Goal: Task Accomplishment & Management: Complete application form

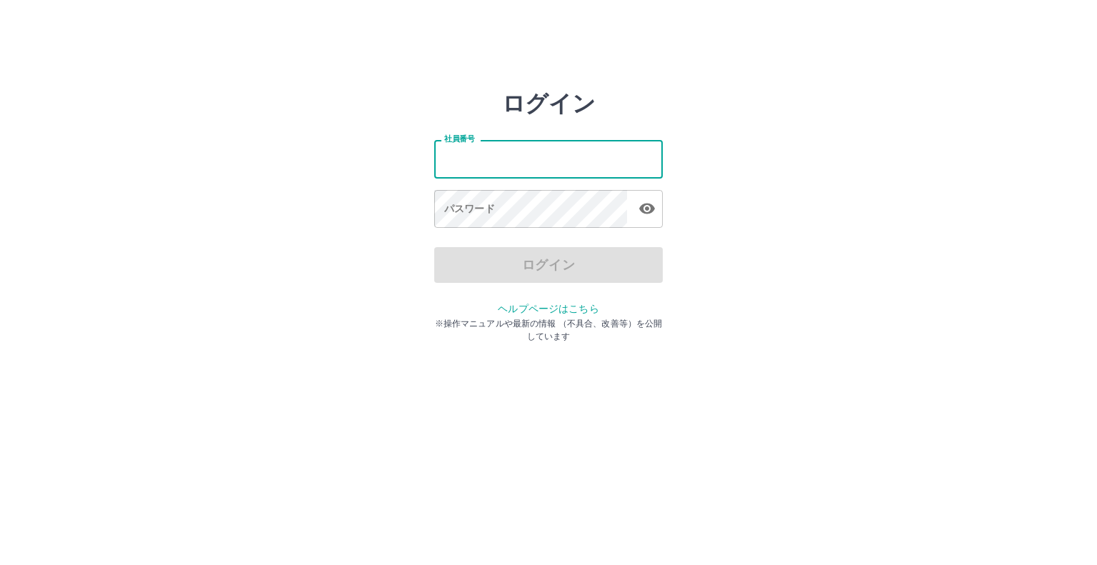
click at [561, 173] on input "社員番号" at bounding box center [548, 159] width 229 height 38
type input "*******"
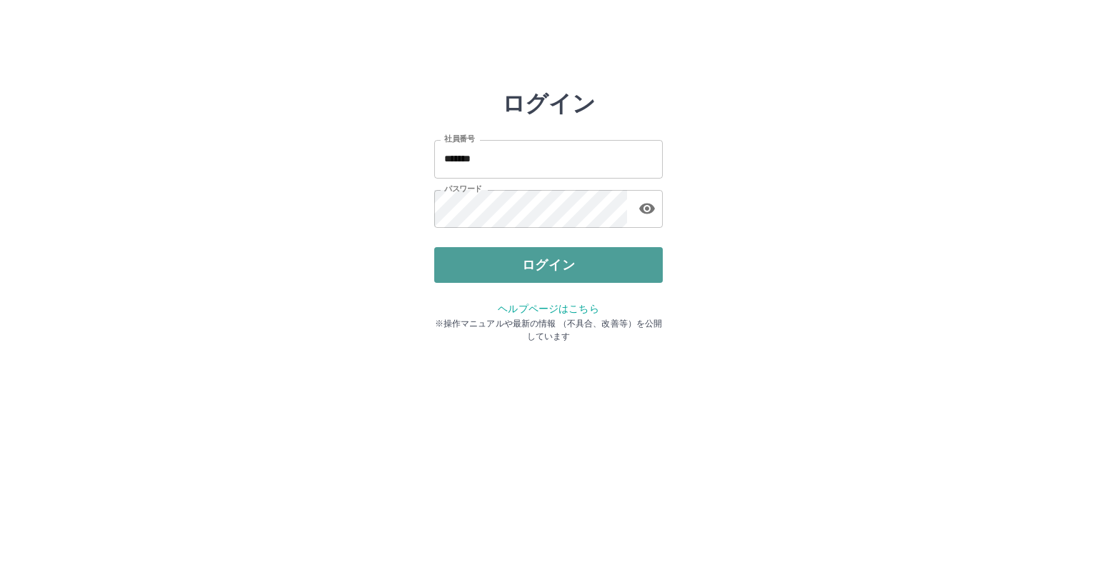
click at [569, 267] on button "ログイン" at bounding box center [548, 265] width 229 height 36
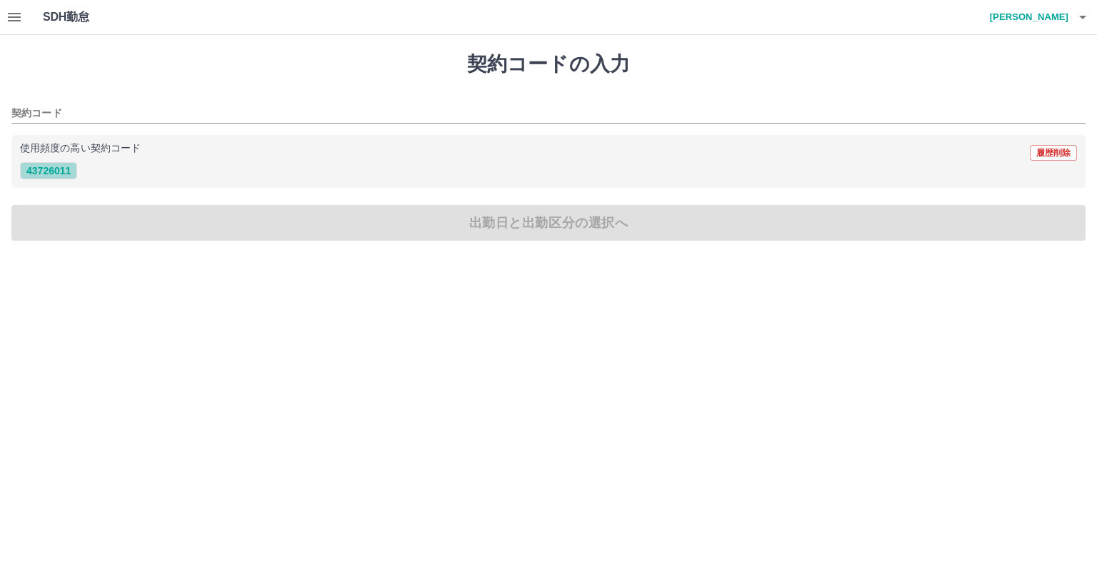
click at [45, 172] on button "43726011" at bounding box center [48, 170] width 57 height 17
type input "********"
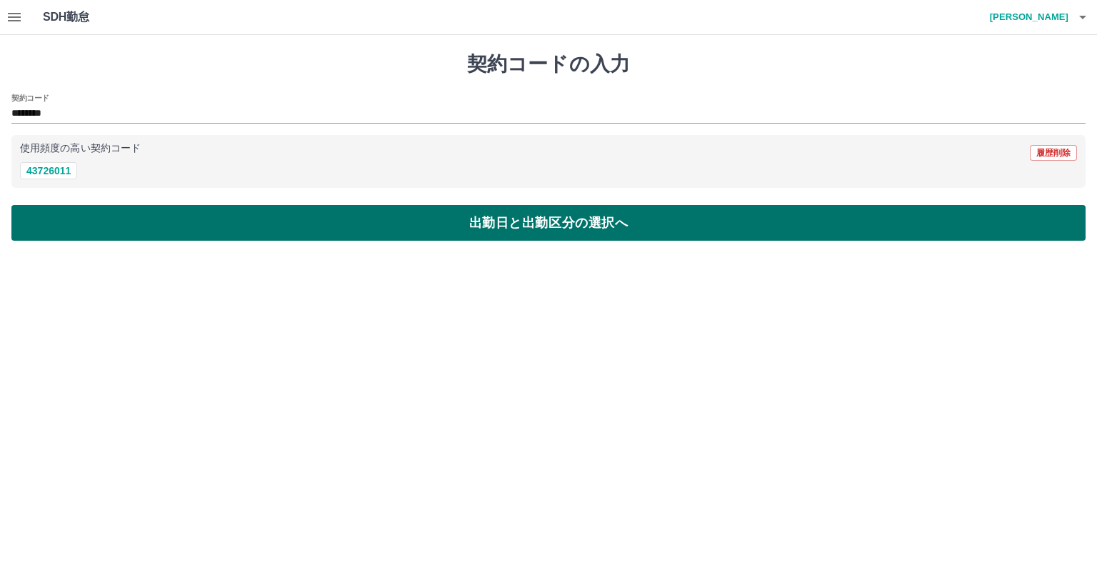
click at [90, 228] on button "出勤日と出勤区分の選択へ" at bounding box center [548, 223] width 1074 height 36
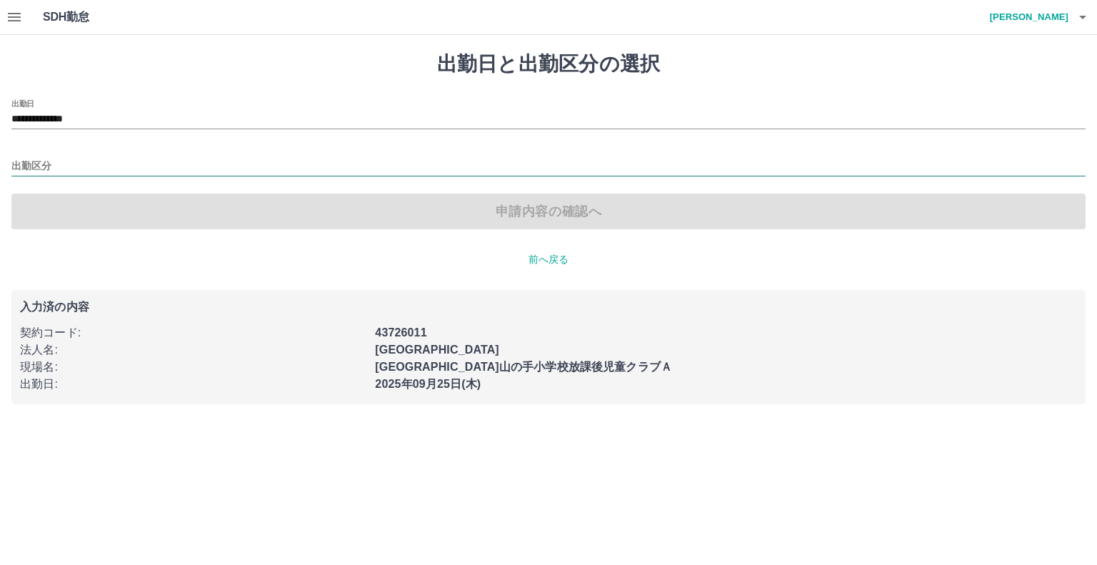
click at [42, 164] on input "出勤区分" at bounding box center [548, 167] width 1074 height 18
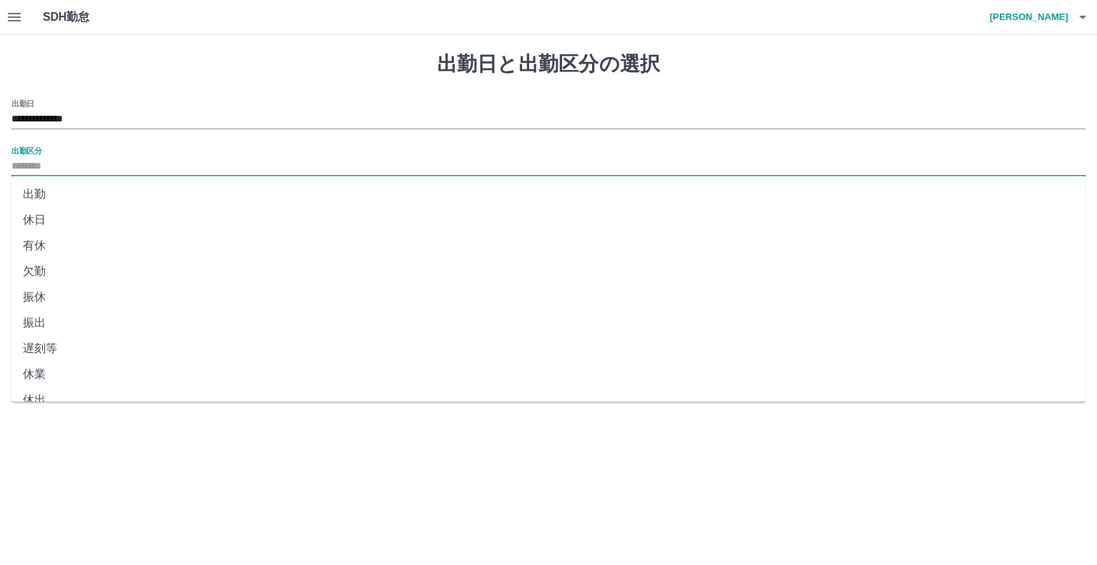
click at [41, 222] on li "休日" at bounding box center [548, 220] width 1074 height 26
type input "**"
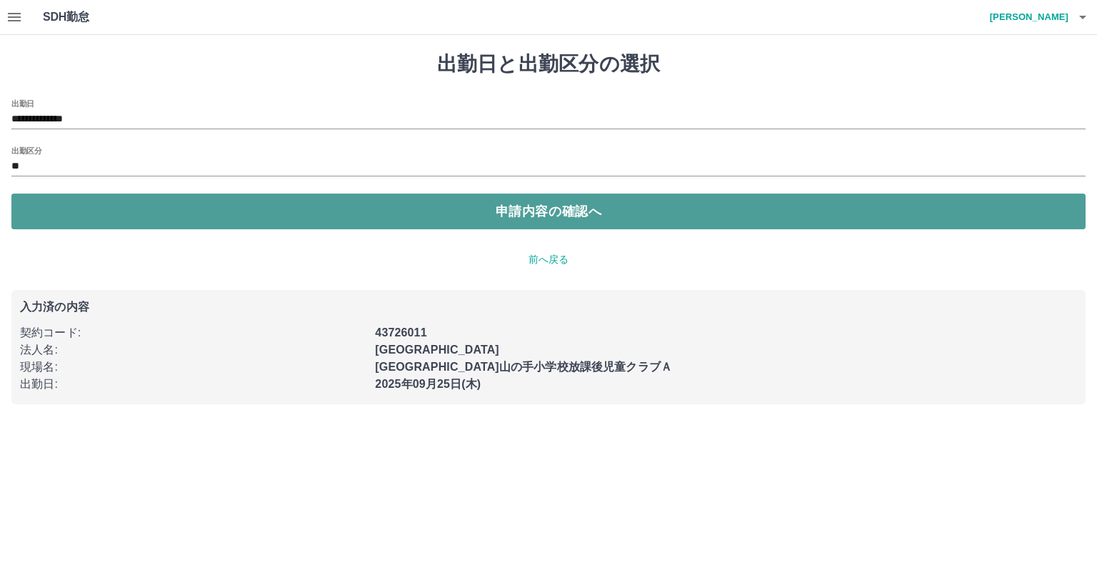
click at [359, 216] on button "申請内容の確認へ" at bounding box center [548, 212] width 1074 height 36
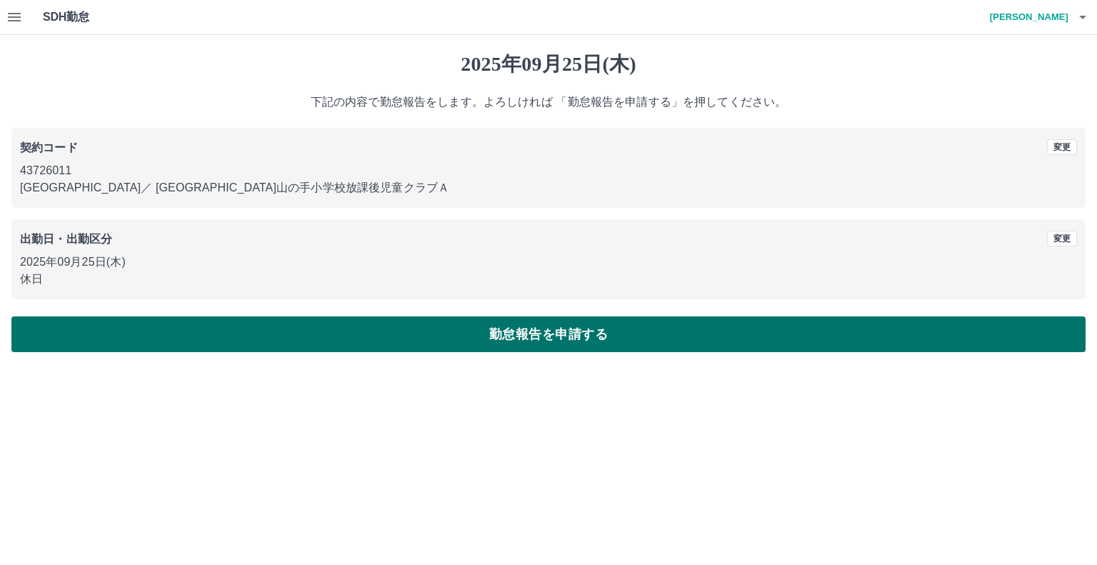
click at [491, 341] on button "勤怠報告を申請する" at bounding box center [548, 334] width 1074 height 36
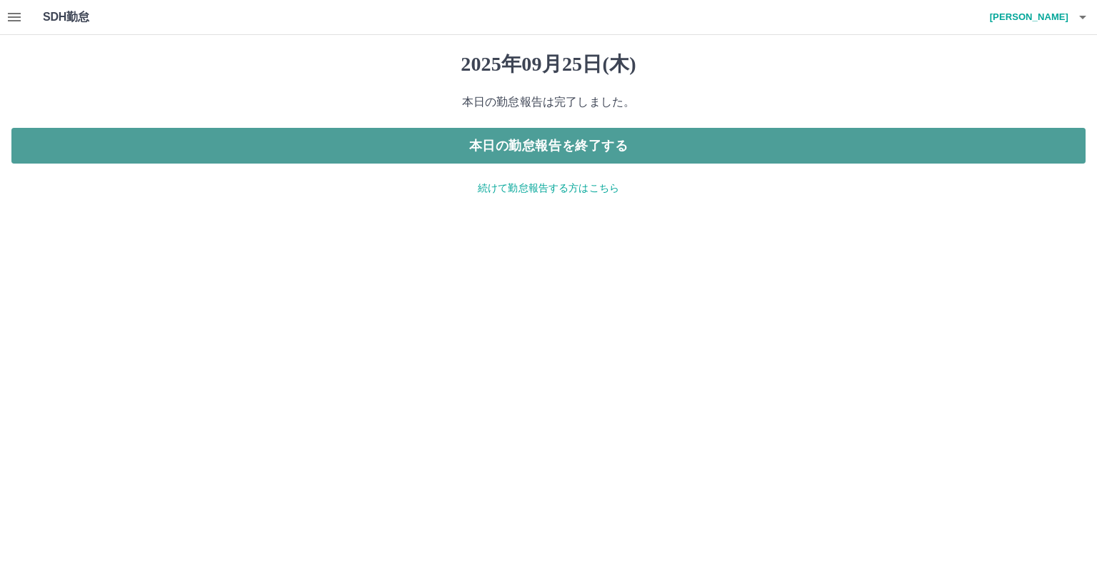
click at [582, 145] on button "本日の勤怠報告を終了する" at bounding box center [548, 146] width 1074 height 36
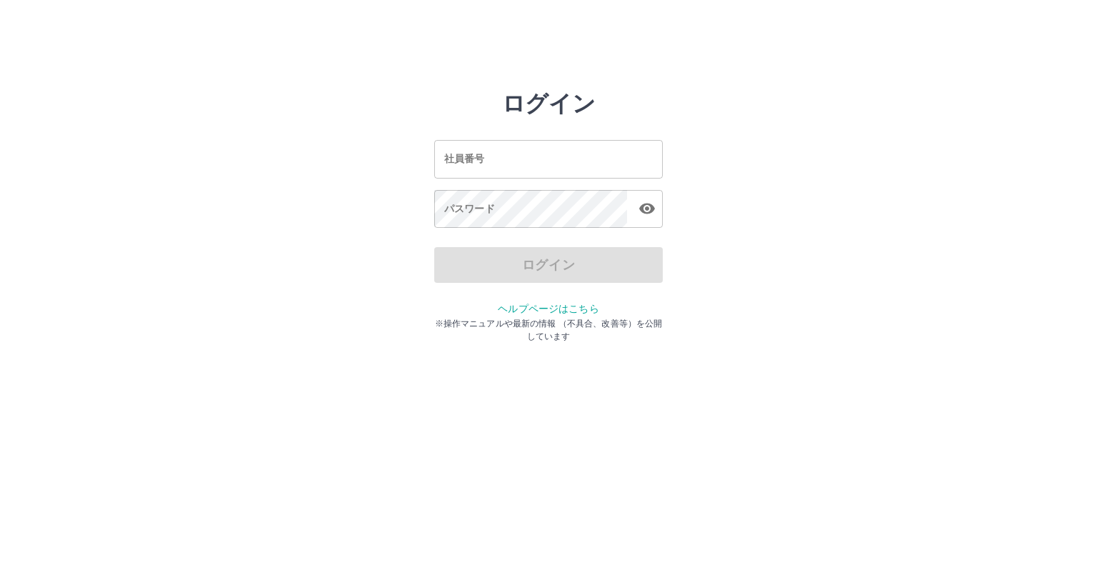
click at [557, 165] on input "社員番号" at bounding box center [548, 159] width 229 height 38
type input "*******"
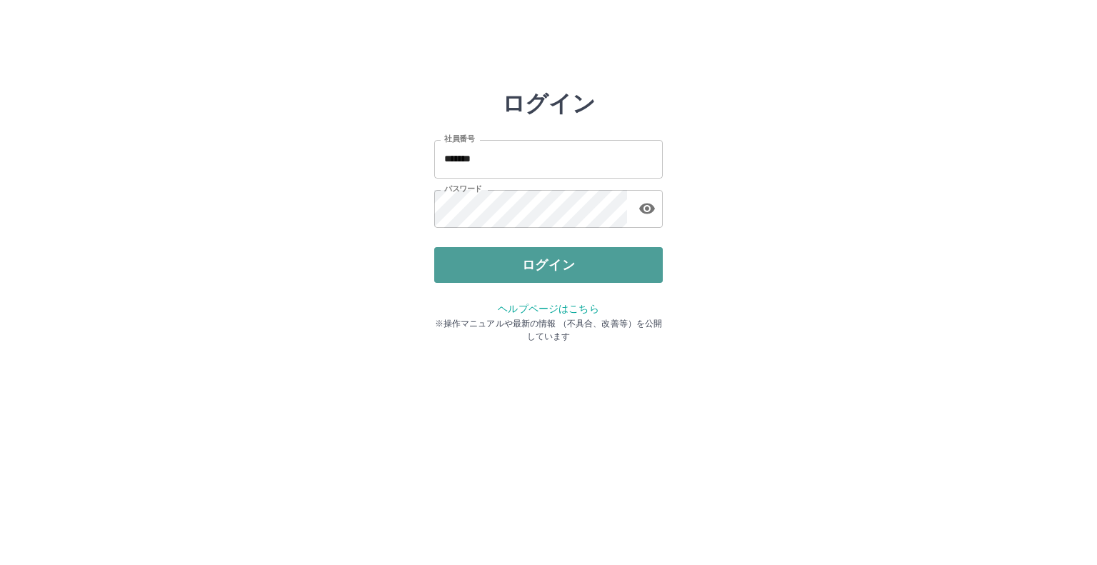
click at [522, 256] on button "ログイン" at bounding box center [548, 265] width 229 height 36
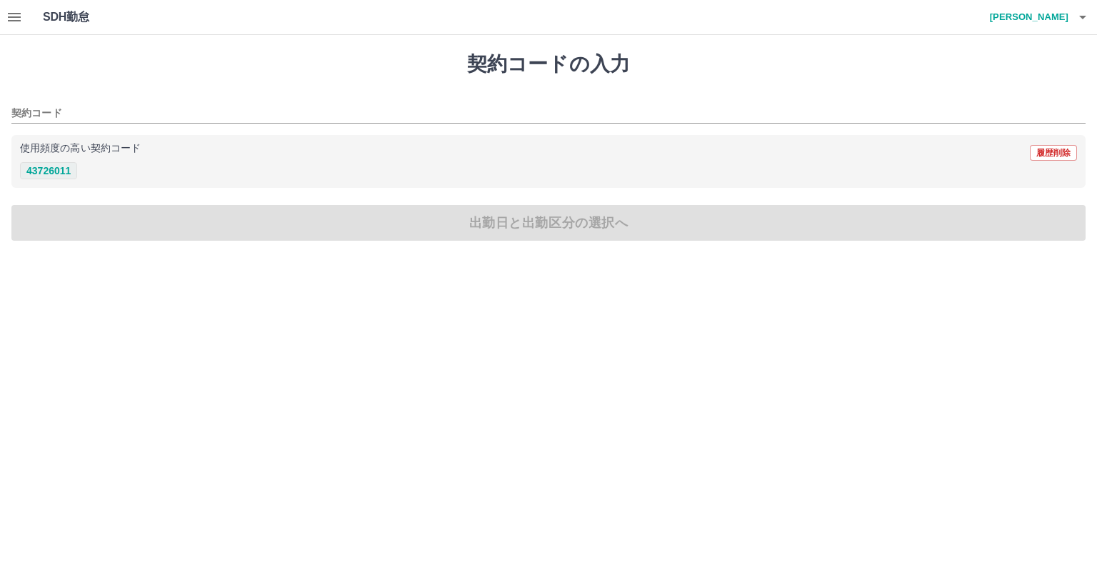
click at [54, 174] on button "43726011" at bounding box center [48, 170] width 57 height 17
type input "********"
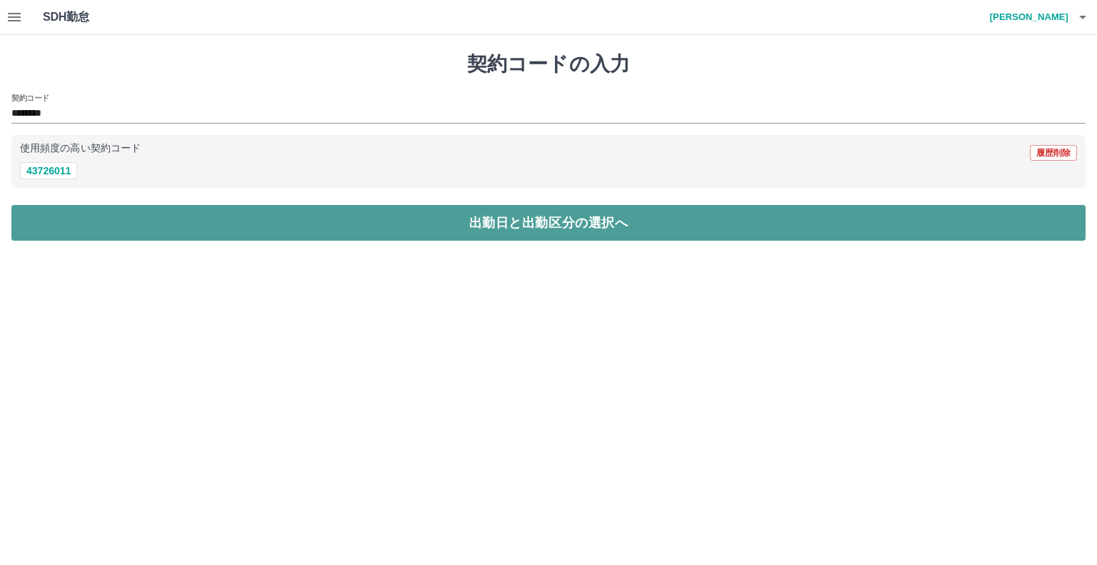
click at [59, 231] on button "出勤日と出勤区分の選択へ" at bounding box center [548, 223] width 1074 height 36
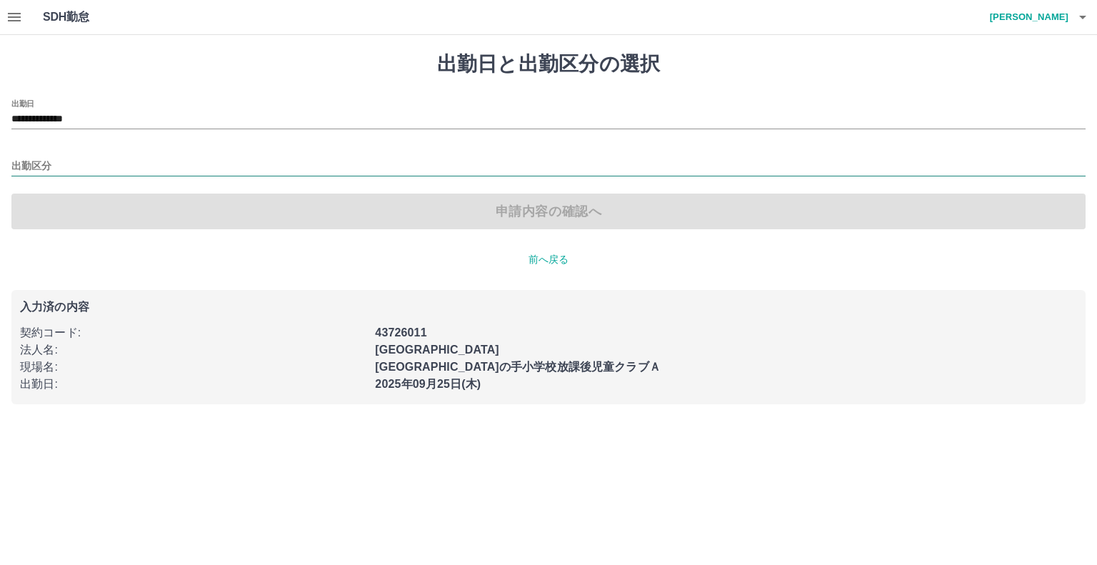
click at [38, 163] on input "出勤区分" at bounding box center [548, 167] width 1074 height 18
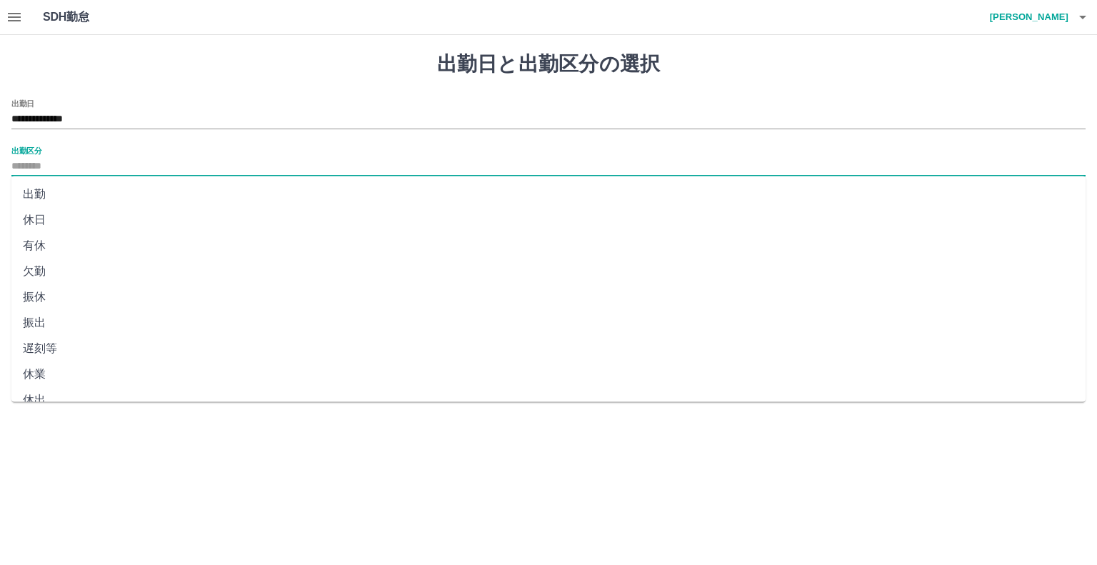
click at [34, 219] on li "休日" at bounding box center [548, 220] width 1074 height 26
type input "**"
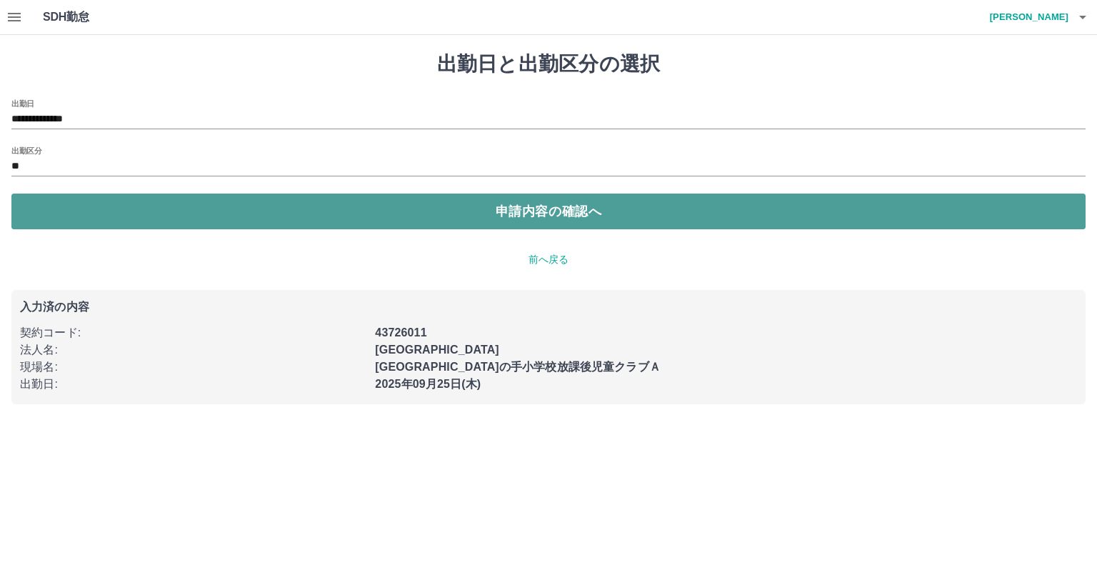
click at [307, 224] on button "申請内容の確認へ" at bounding box center [548, 212] width 1074 height 36
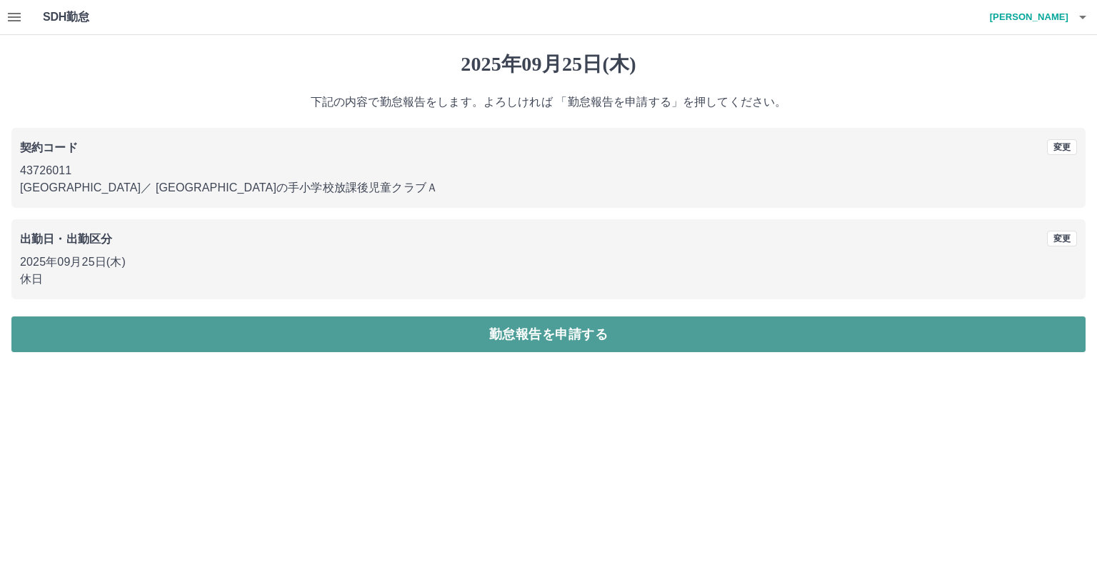
click at [579, 336] on button "勤怠報告を申請する" at bounding box center [548, 334] width 1074 height 36
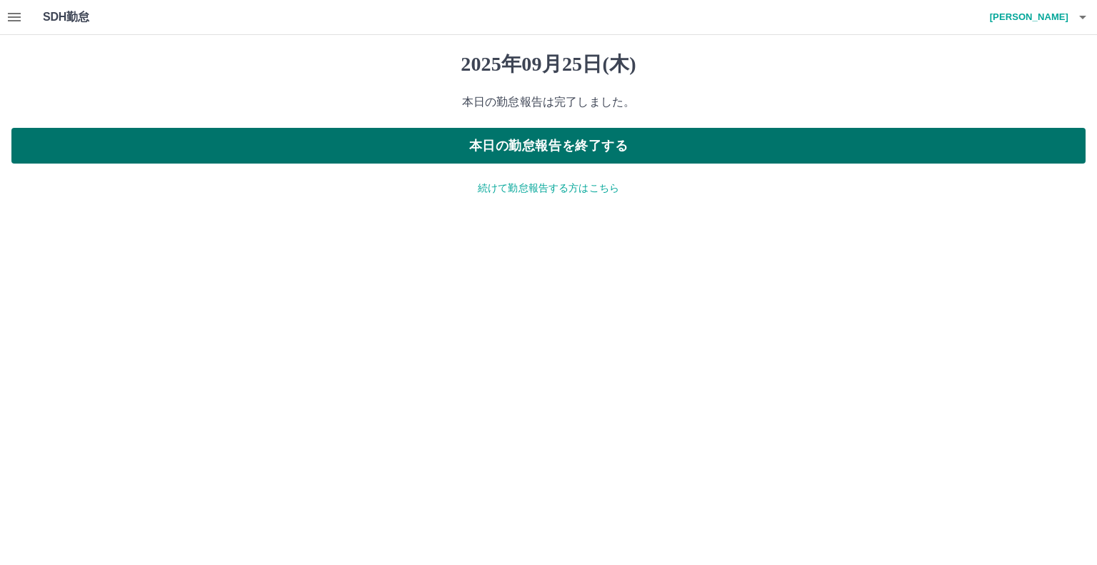
click at [542, 146] on button "本日の勤怠報告を終了する" at bounding box center [548, 146] width 1074 height 36
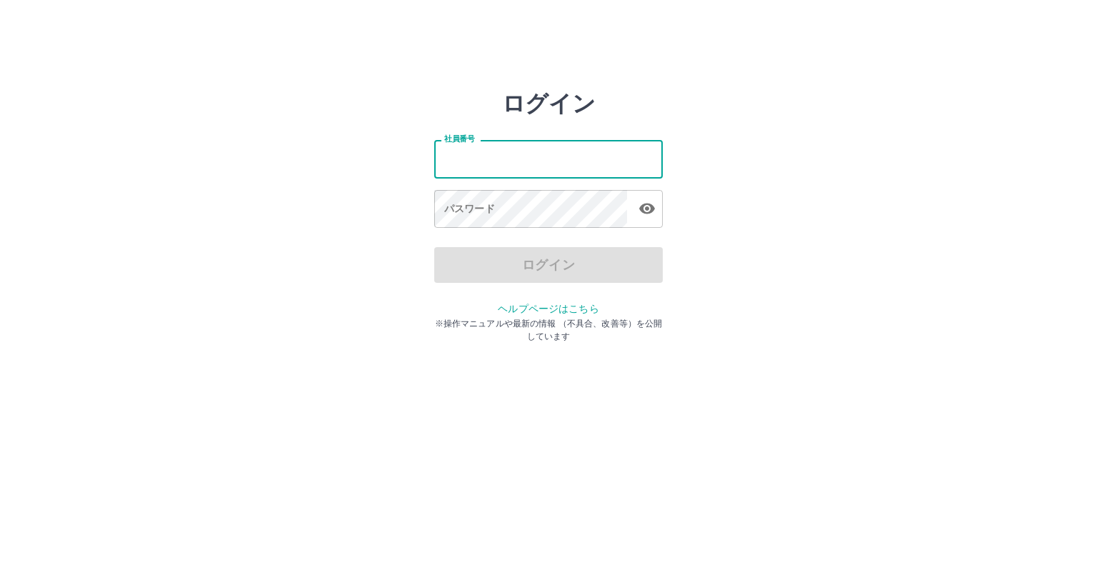
click at [536, 154] on input "社員番号" at bounding box center [548, 159] width 229 height 38
type input "*******"
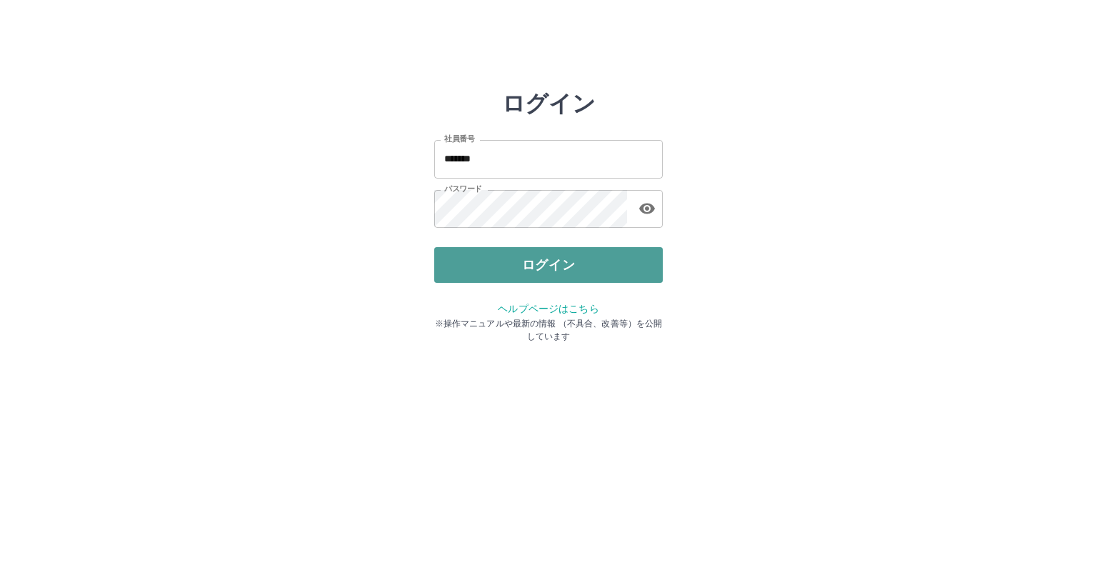
click at [501, 256] on button "ログイン" at bounding box center [548, 265] width 229 height 36
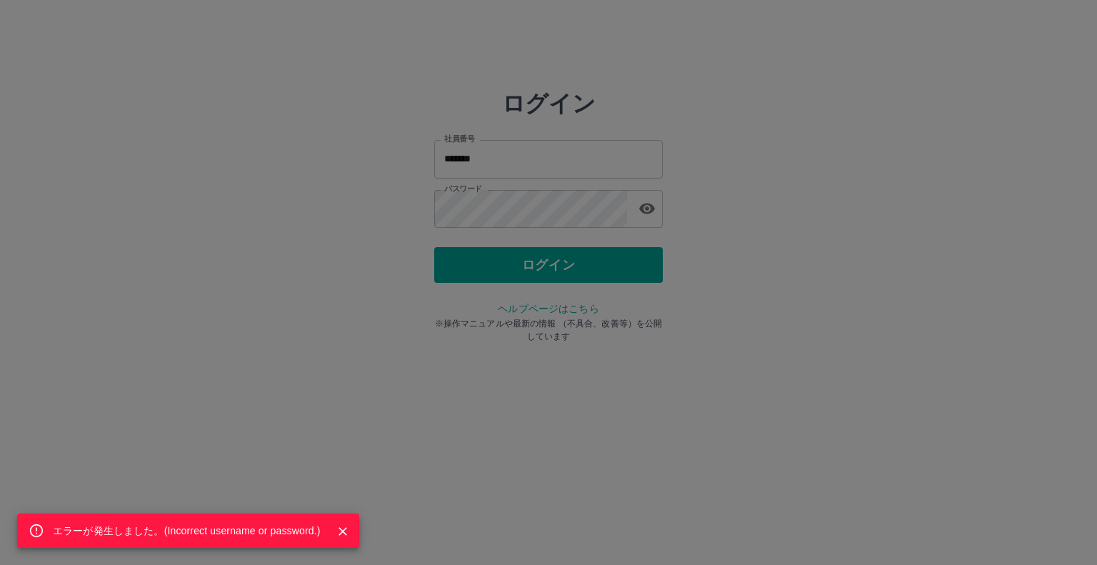
click at [519, 197] on div "エラーが発生しました。( Incorrect username or password. )" at bounding box center [548, 282] width 1097 height 565
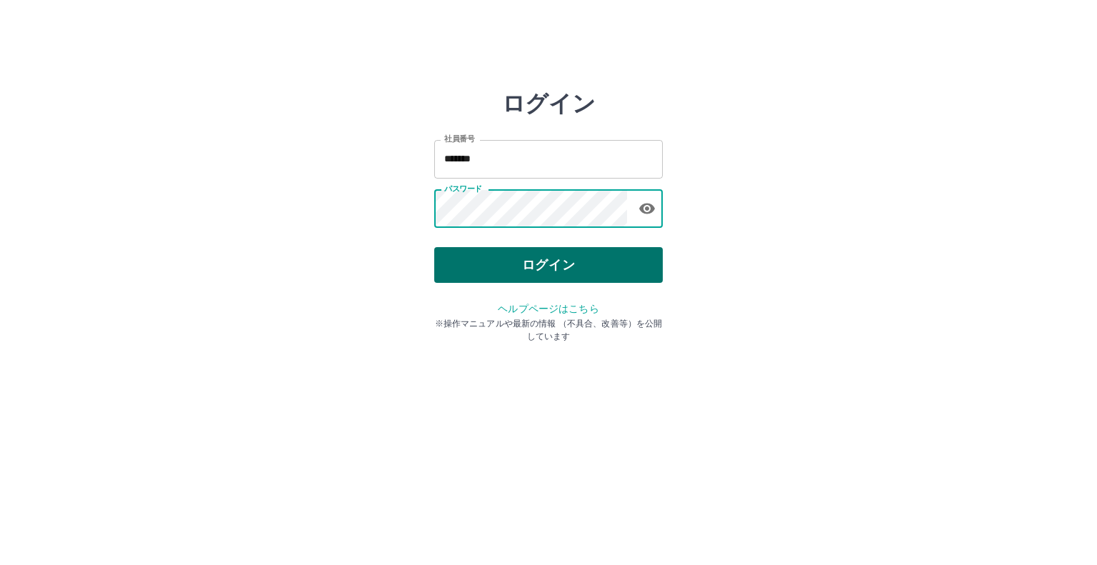
click at [594, 261] on button "ログイン" at bounding box center [548, 265] width 229 height 36
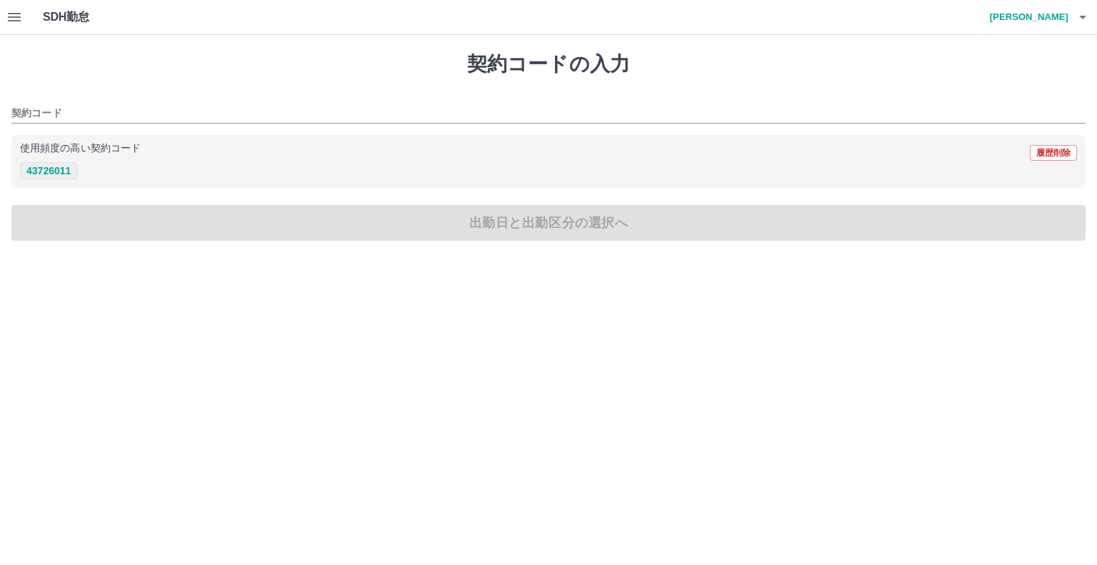
click at [35, 166] on button "43726011" at bounding box center [48, 170] width 57 height 17
type input "********"
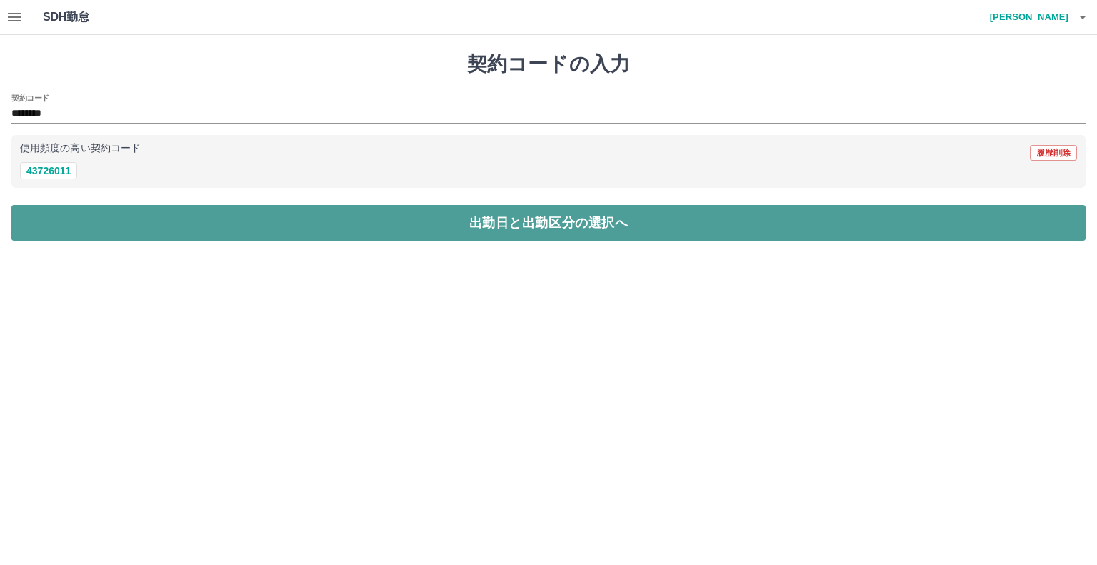
click at [100, 218] on button "出勤日と出勤区分の選択へ" at bounding box center [548, 223] width 1074 height 36
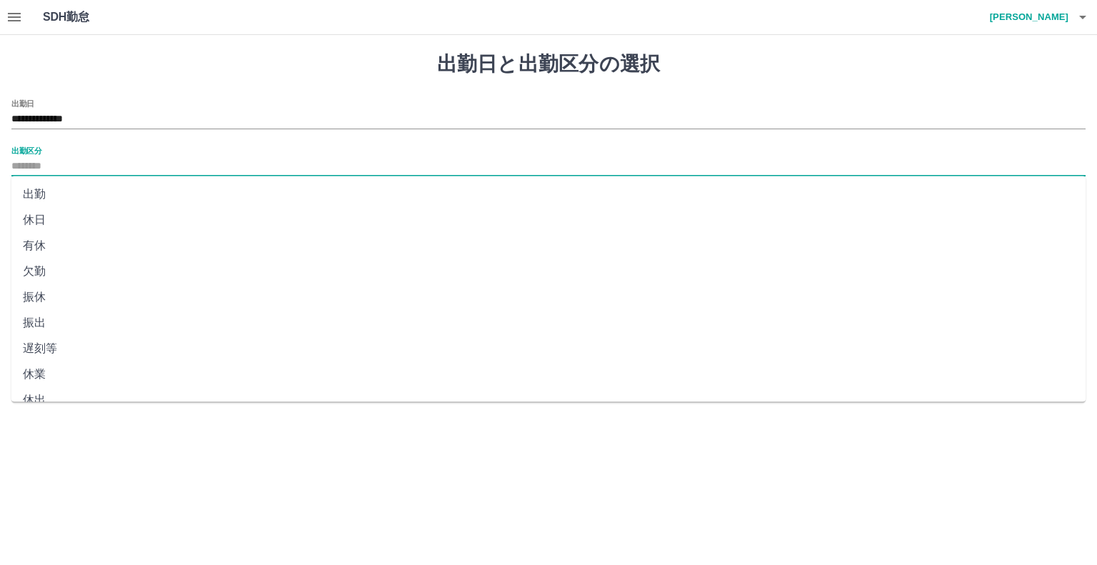
click at [43, 169] on input "出勤区分" at bounding box center [548, 167] width 1074 height 18
click at [46, 221] on li "休日" at bounding box center [548, 220] width 1074 height 26
type input "**"
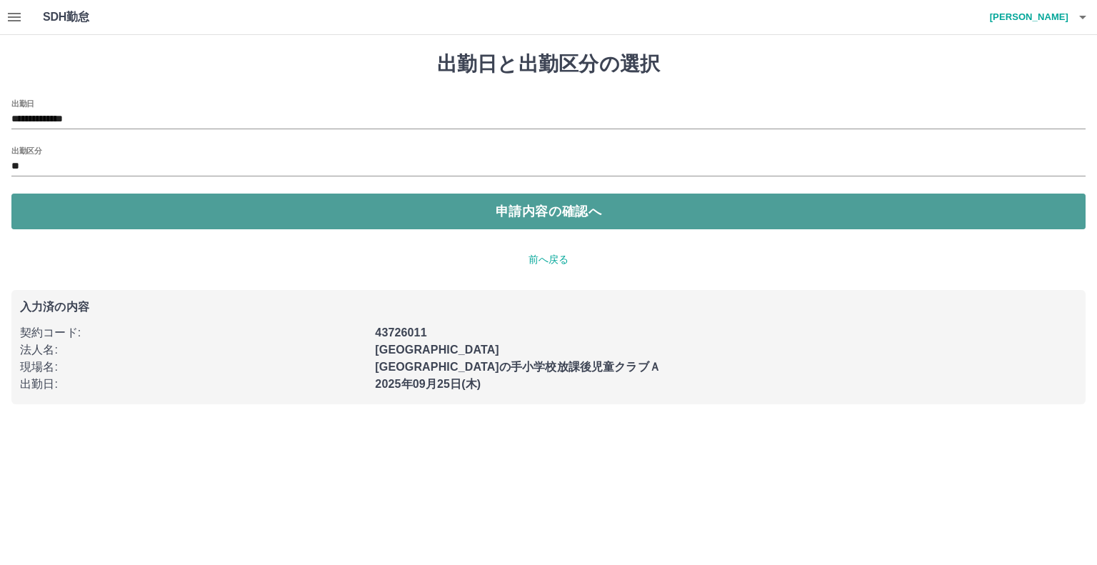
click at [557, 208] on button "申請内容の確認へ" at bounding box center [548, 212] width 1074 height 36
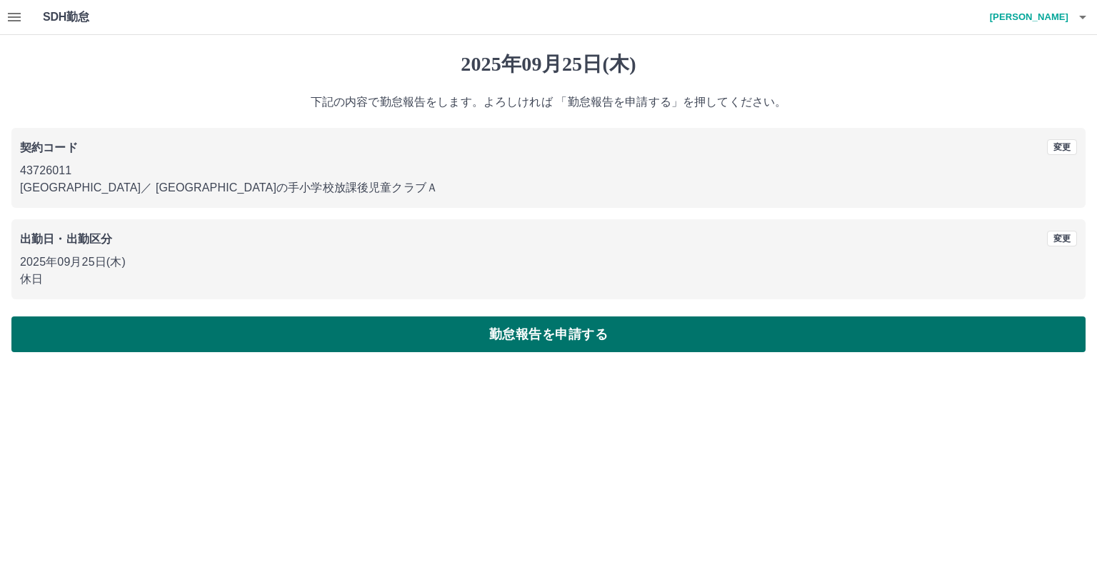
click at [568, 330] on button "勤怠報告を申請する" at bounding box center [548, 334] width 1074 height 36
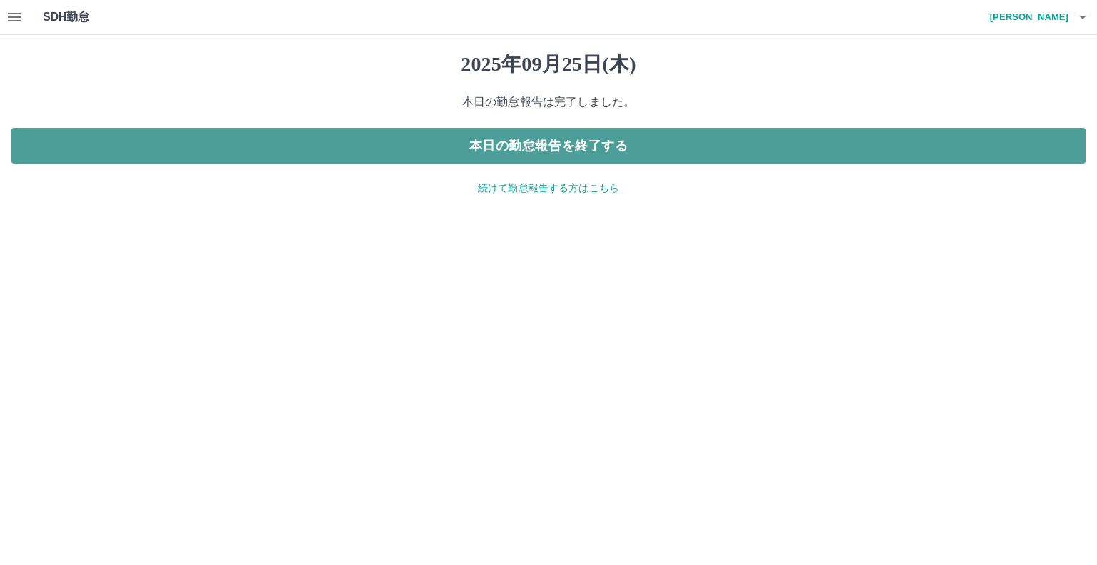
click at [564, 142] on button "本日の勤怠報告を終了する" at bounding box center [548, 146] width 1074 height 36
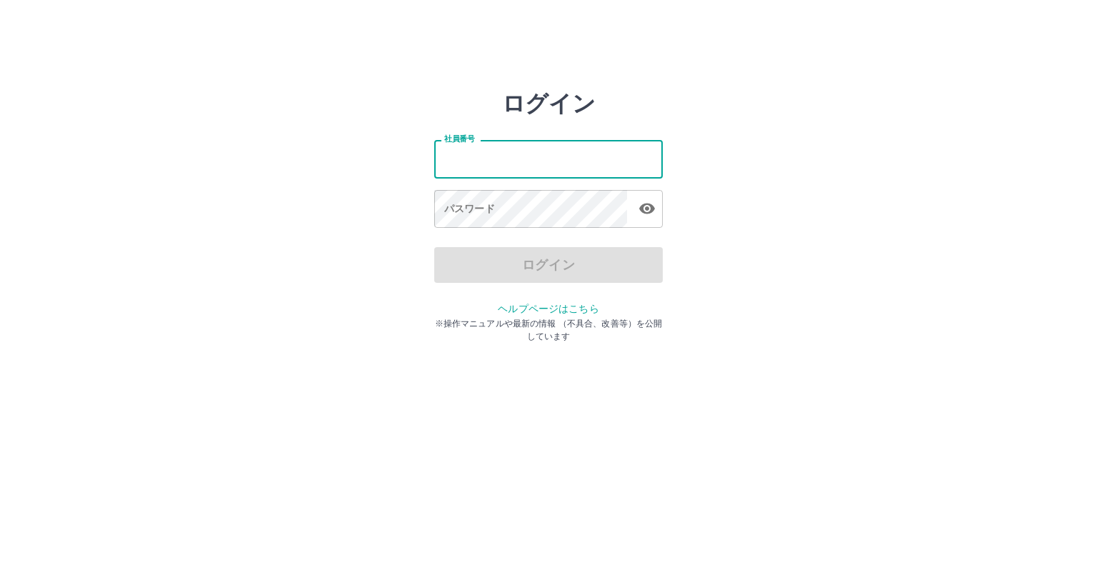
click at [534, 158] on input "社員番号" at bounding box center [548, 159] width 229 height 38
type input "*******"
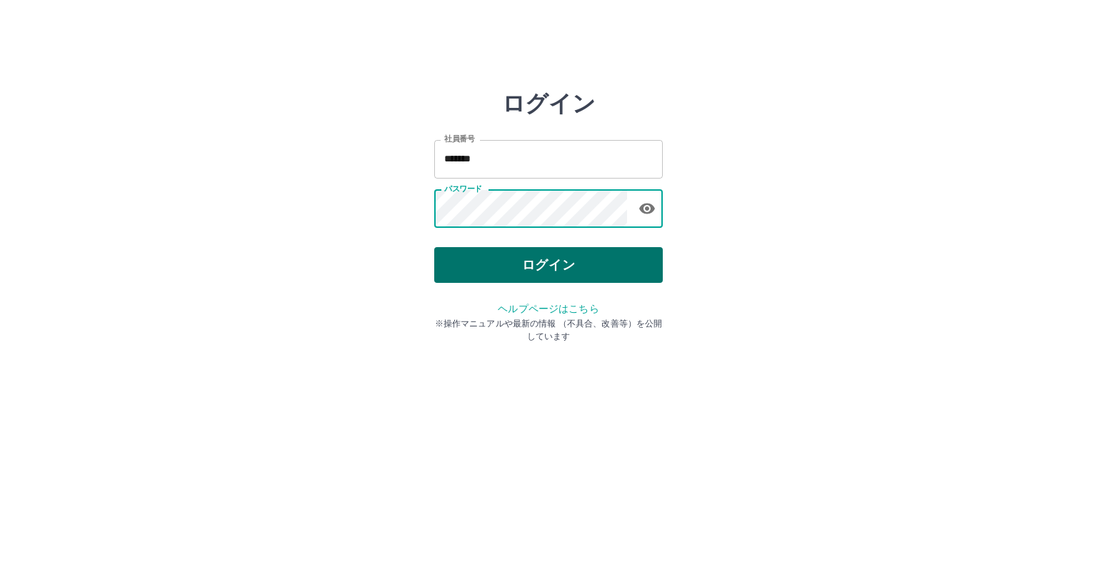
click at [511, 257] on button "ログイン" at bounding box center [548, 265] width 229 height 36
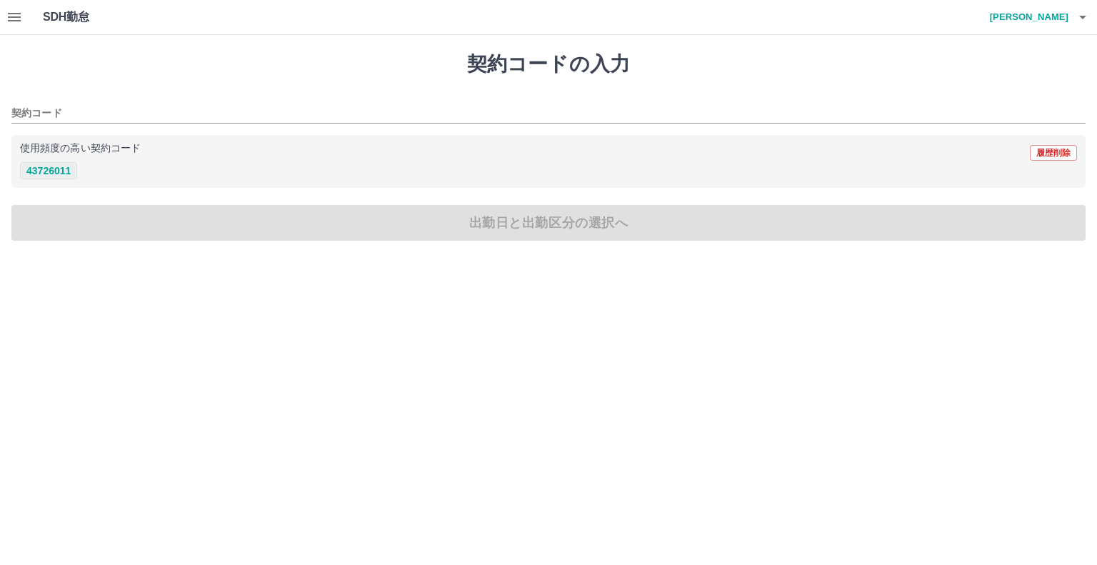
click at [49, 171] on button "43726011" at bounding box center [48, 170] width 57 height 17
type input "********"
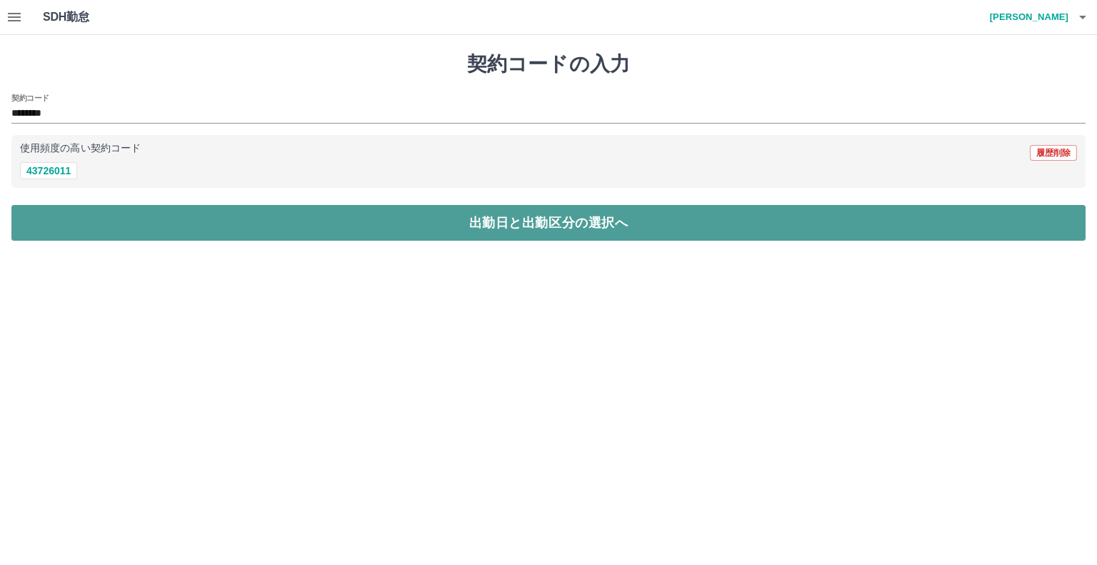
click at [66, 222] on button "出勤日と出勤区分の選択へ" at bounding box center [548, 223] width 1074 height 36
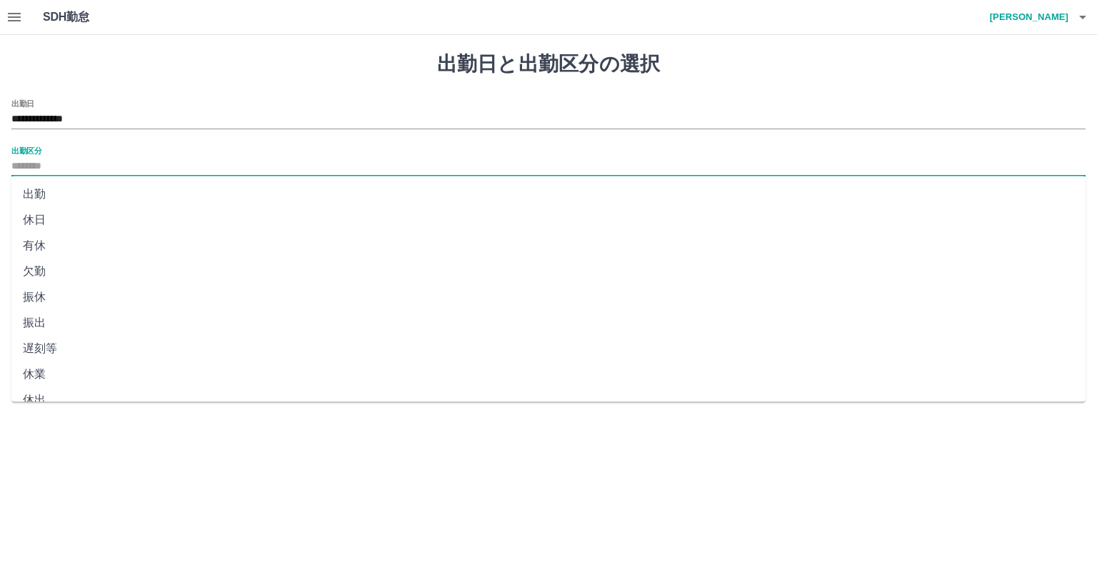
click at [27, 171] on input "出勤区分" at bounding box center [548, 167] width 1074 height 18
click at [34, 224] on li "休日" at bounding box center [548, 220] width 1074 height 26
type input "**"
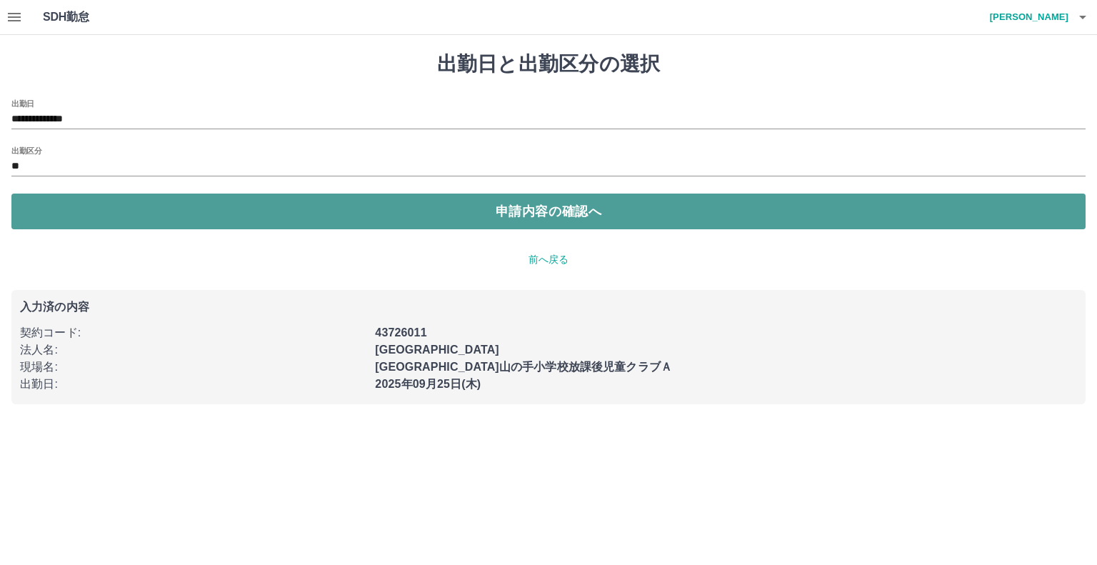
click at [300, 202] on button "申請内容の確認へ" at bounding box center [548, 212] width 1074 height 36
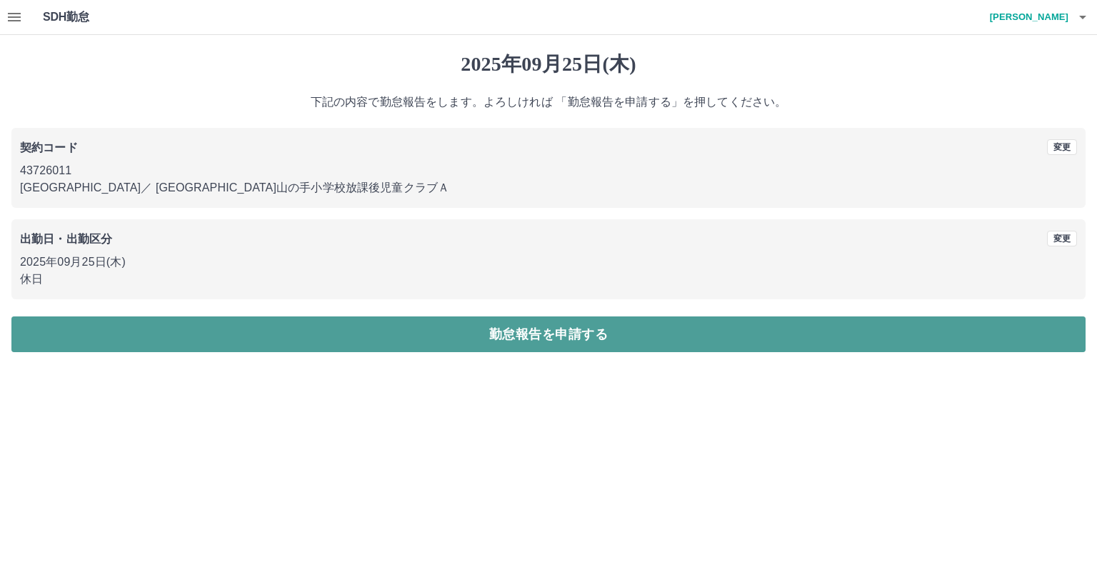
click at [580, 328] on button "勤怠報告を申請する" at bounding box center [548, 334] width 1074 height 36
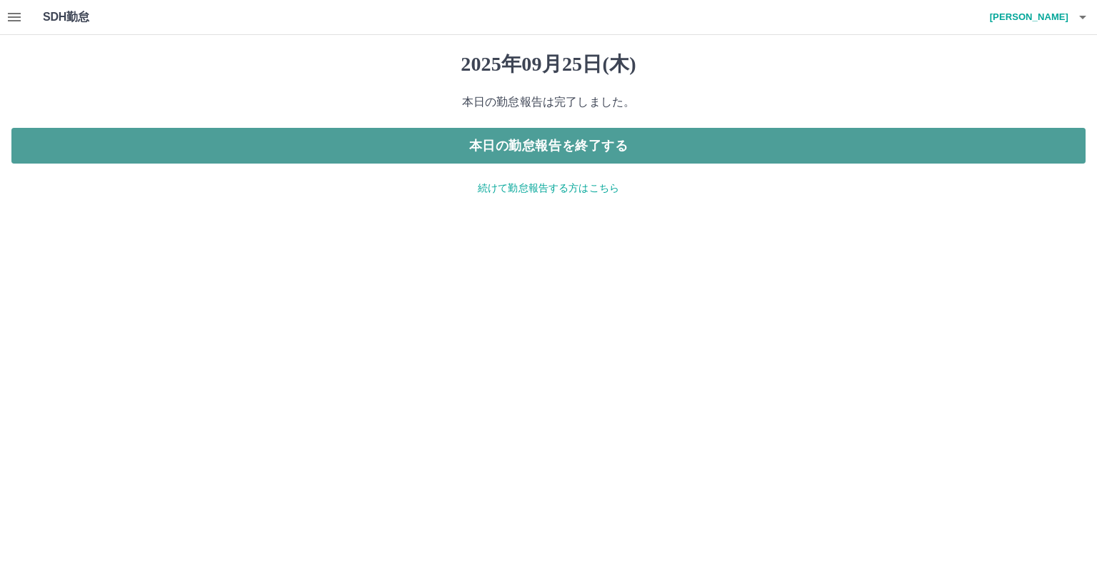
click at [566, 148] on button "本日の勤怠報告を終了する" at bounding box center [548, 146] width 1074 height 36
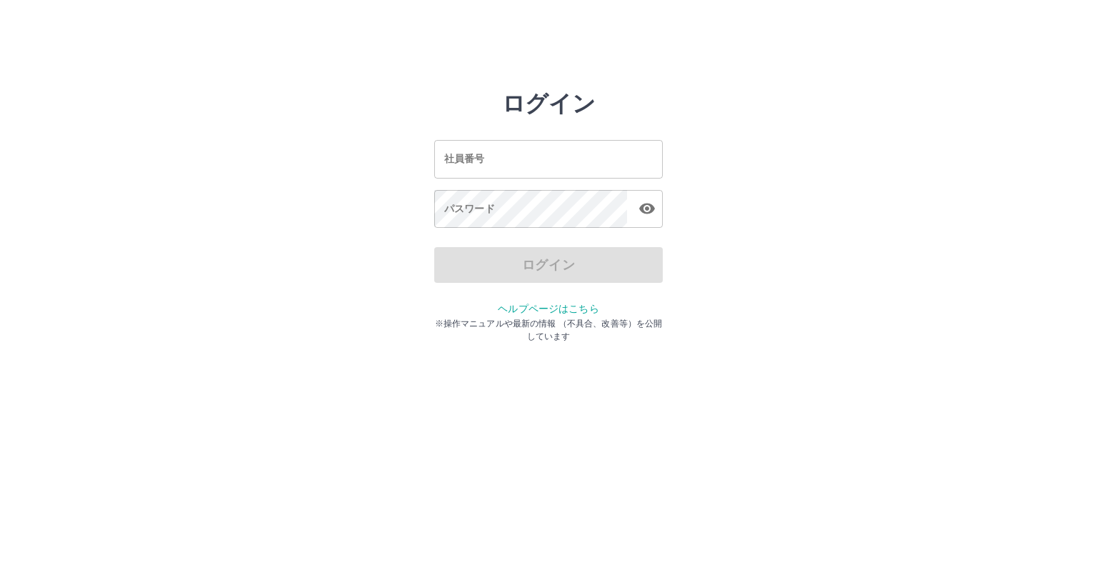
click at [524, 164] on input "社員番号" at bounding box center [548, 159] width 229 height 38
type input "*******"
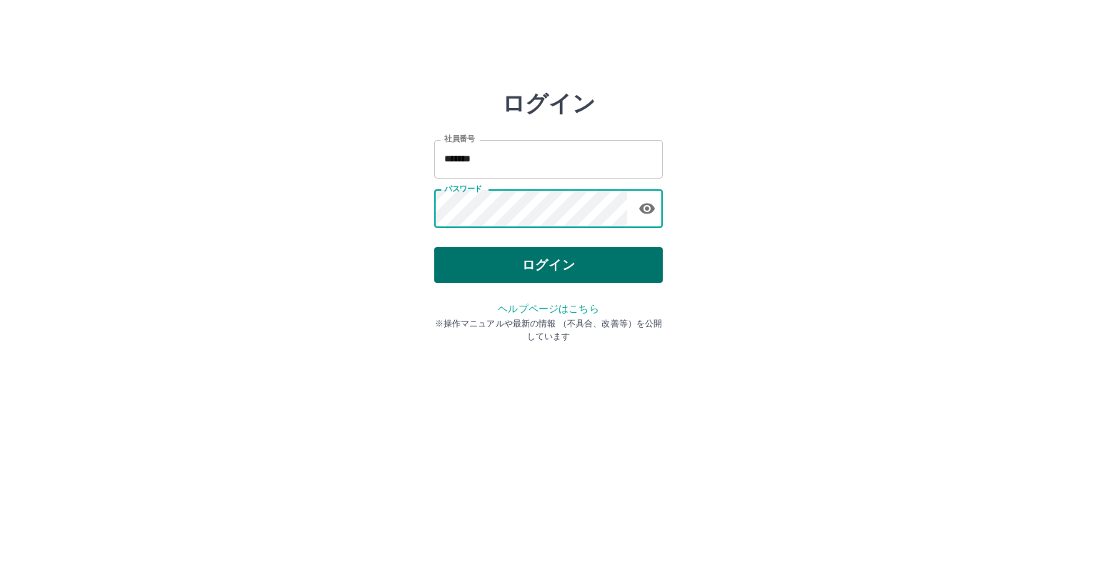
click at [530, 262] on button "ログイン" at bounding box center [548, 265] width 229 height 36
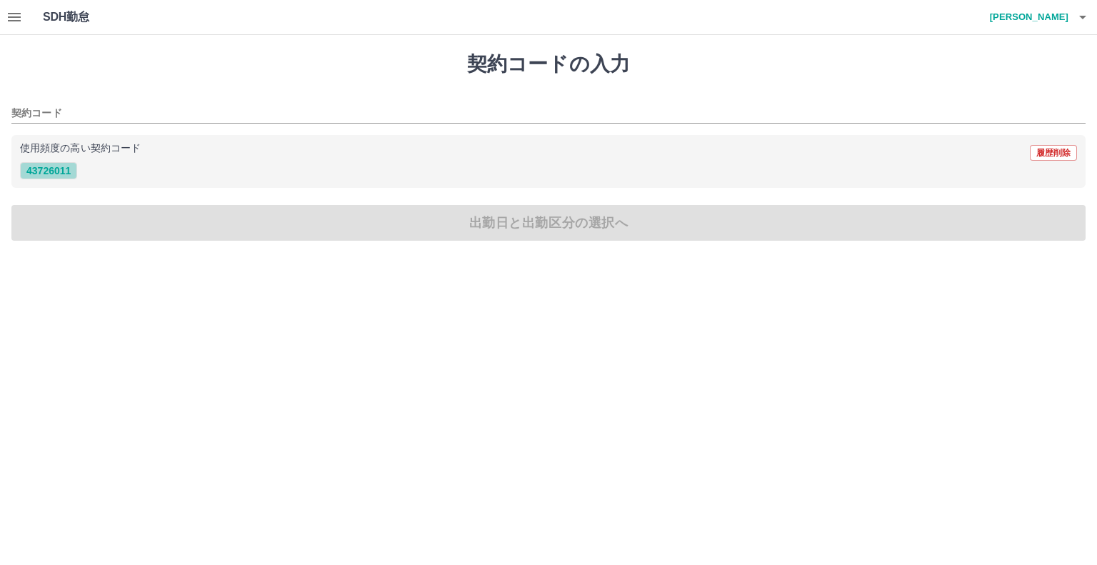
click at [49, 174] on button "43726011" at bounding box center [48, 170] width 57 height 17
type input "********"
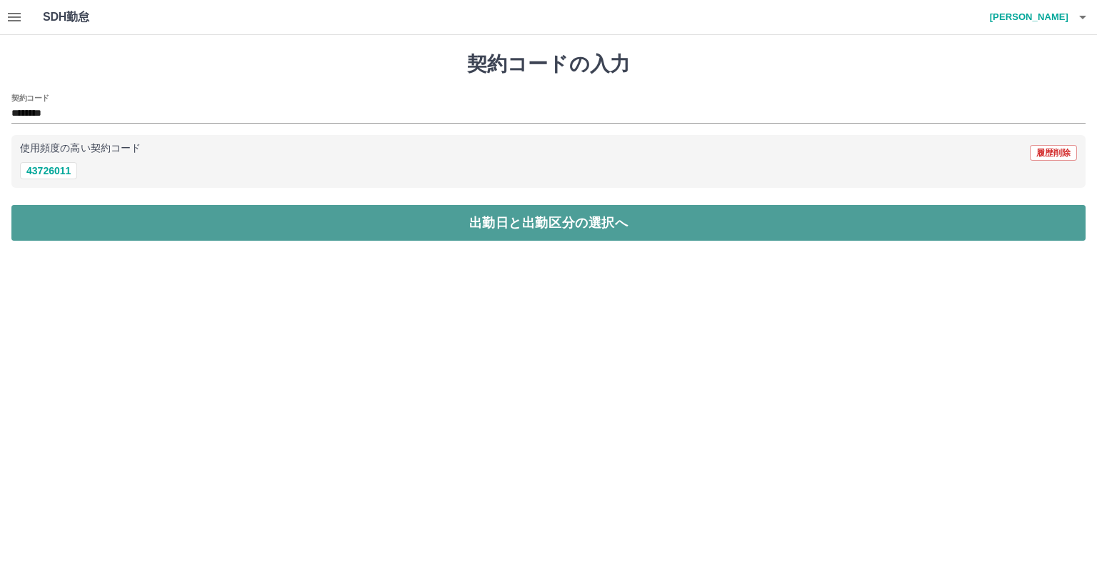
click at [39, 222] on button "出勤日と出勤区分の選択へ" at bounding box center [548, 223] width 1074 height 36
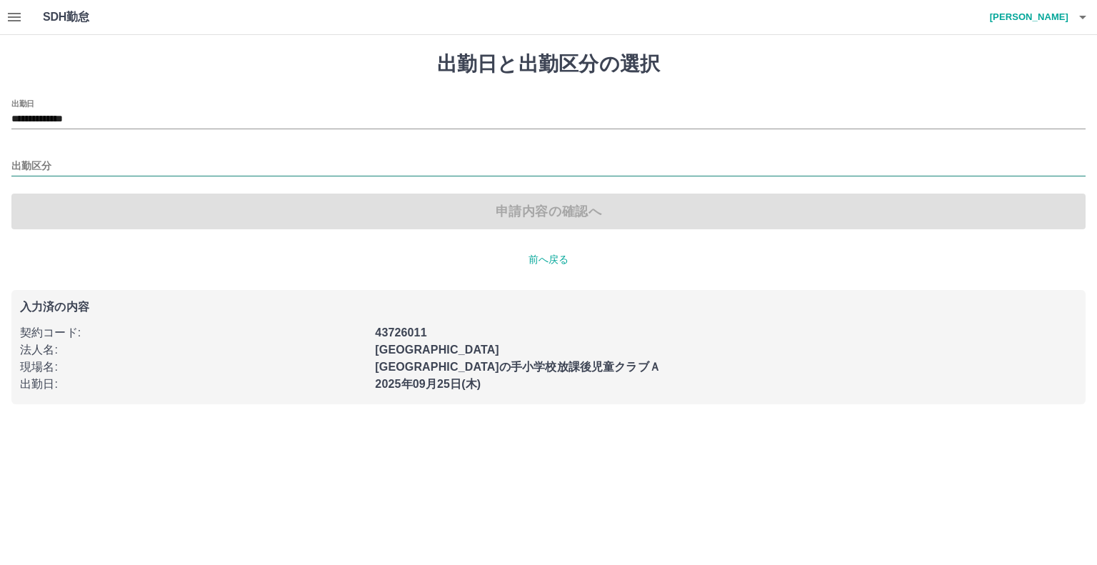
click at [34, 168] on input "出勤区分" at bounding box center [548, 167] width 1074 height 18
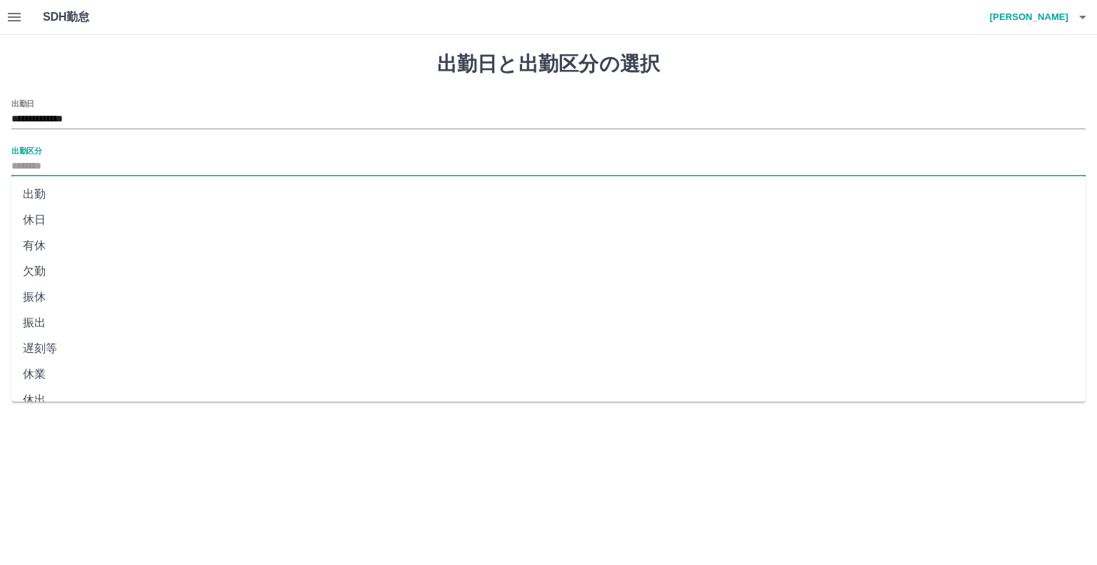
drag, startPoint x: 28, startPoint y: 219, endPoint x: 36, endPoint y: 219, distance: 8.6
click at [31, 219] on li "休日" at bounding box center [548, 220] width 1074 height 26
type input "**"
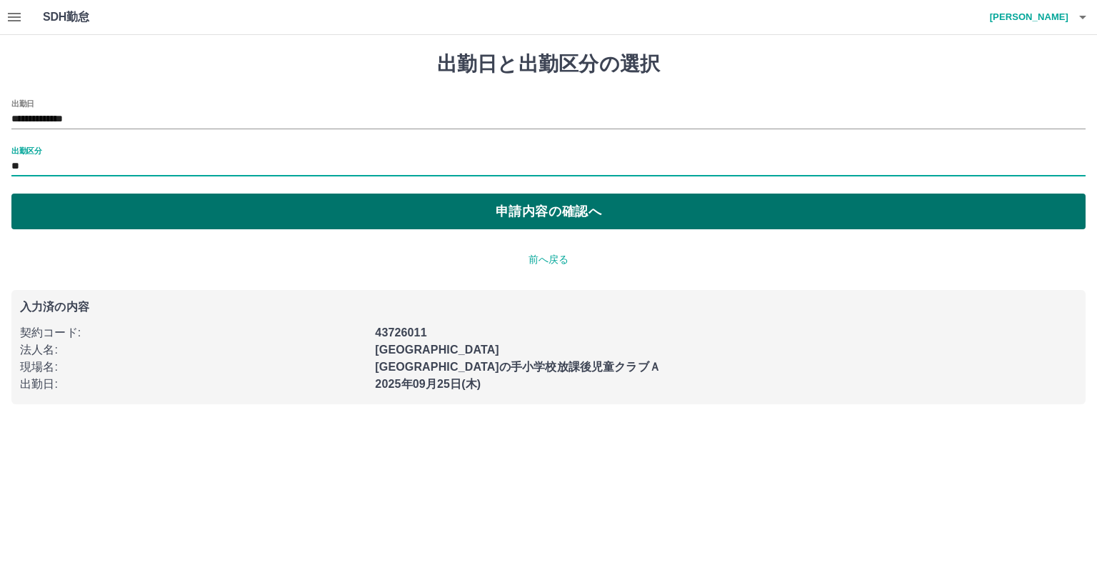
click at [304, 210] on button "申請内容の確認へ" at bounding box center [548, 212] width 1074 height 36
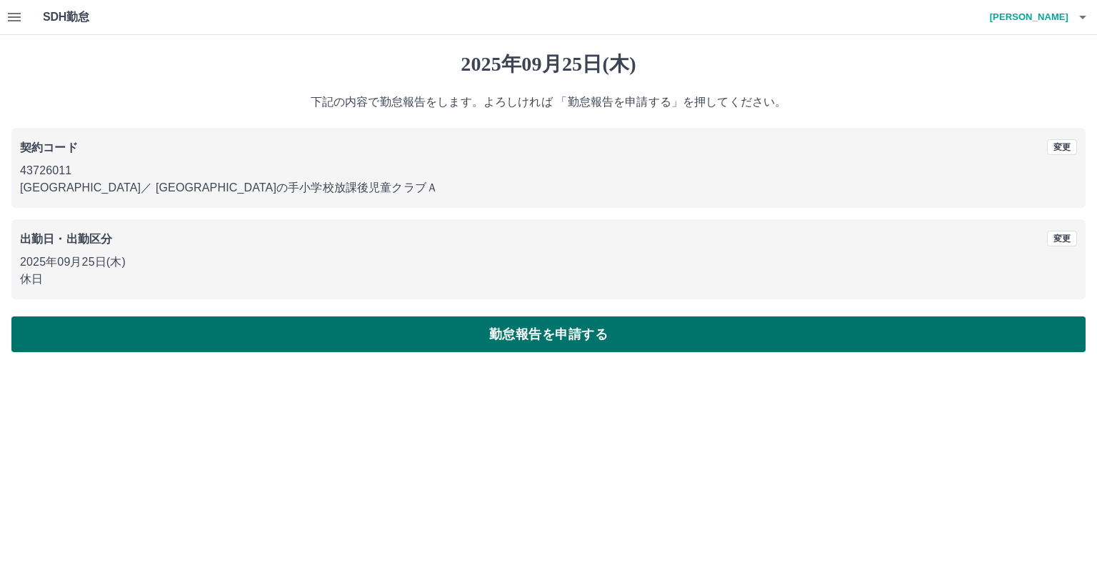
click at [580, 342] on button "勤怠報告を申請する" at bounding box center [548, 334] width 1074 height 36
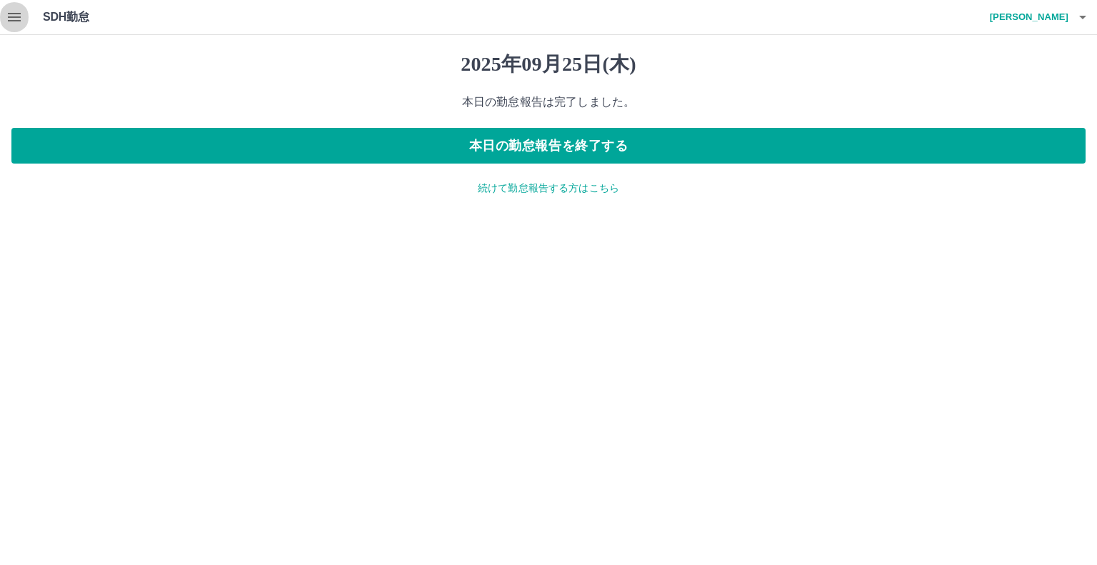
click at [15, 16] on icon "button" at bounding box center [14, 17] width 13 height 9
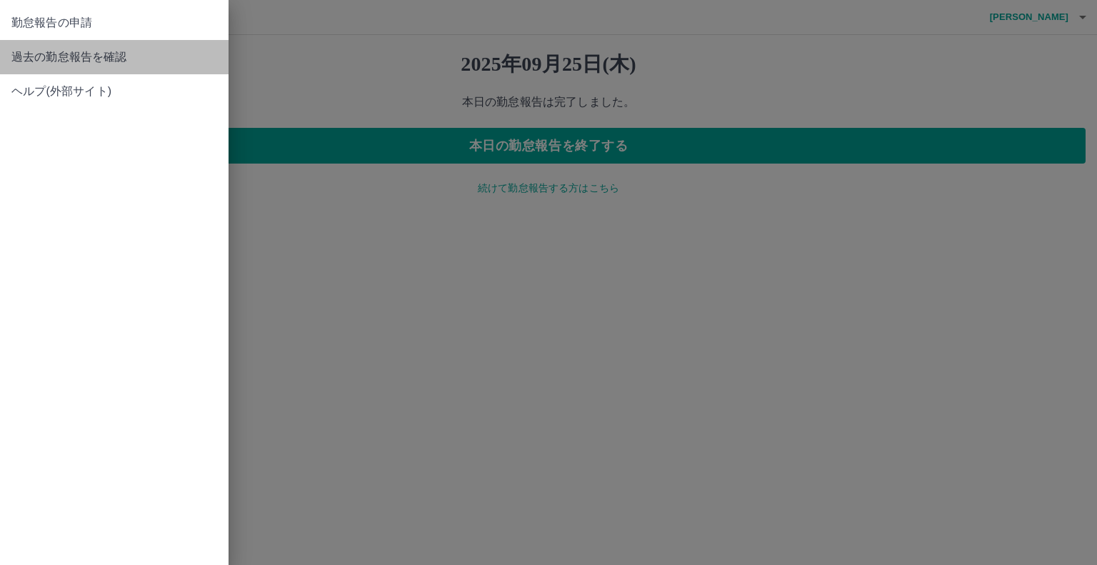
click at [59, 58] on span "過去の勤怠報告を確認" at bounding box center [114, 57] width 206 height 17
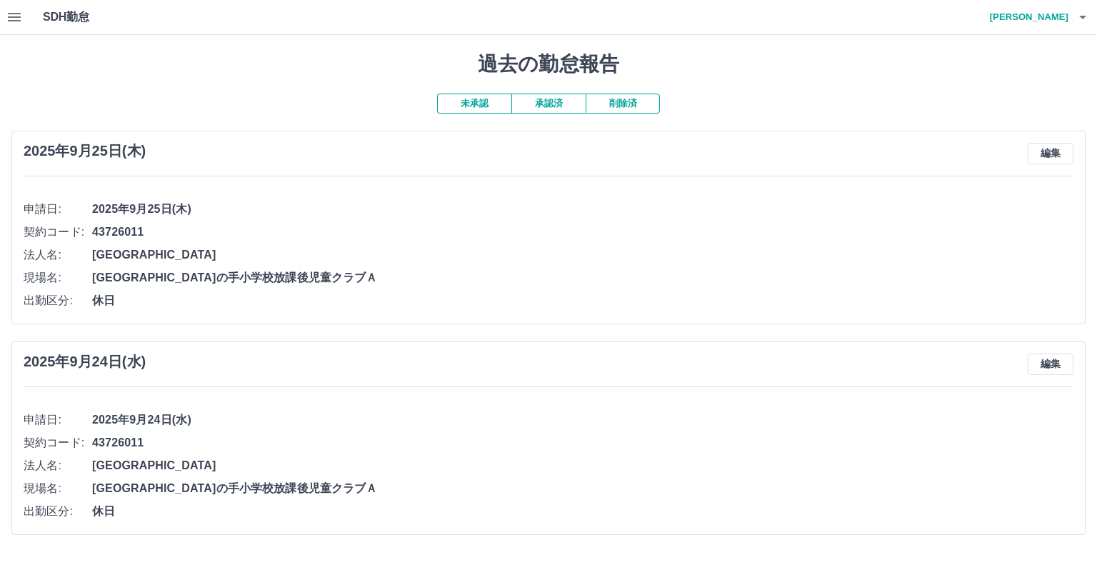
click at [505, 443] on span "43726011" at bounding box center [582, 442] width 981 height 17
click at [15, 20] on icon "button" at bounding box center [14, 17] width 13 height 9
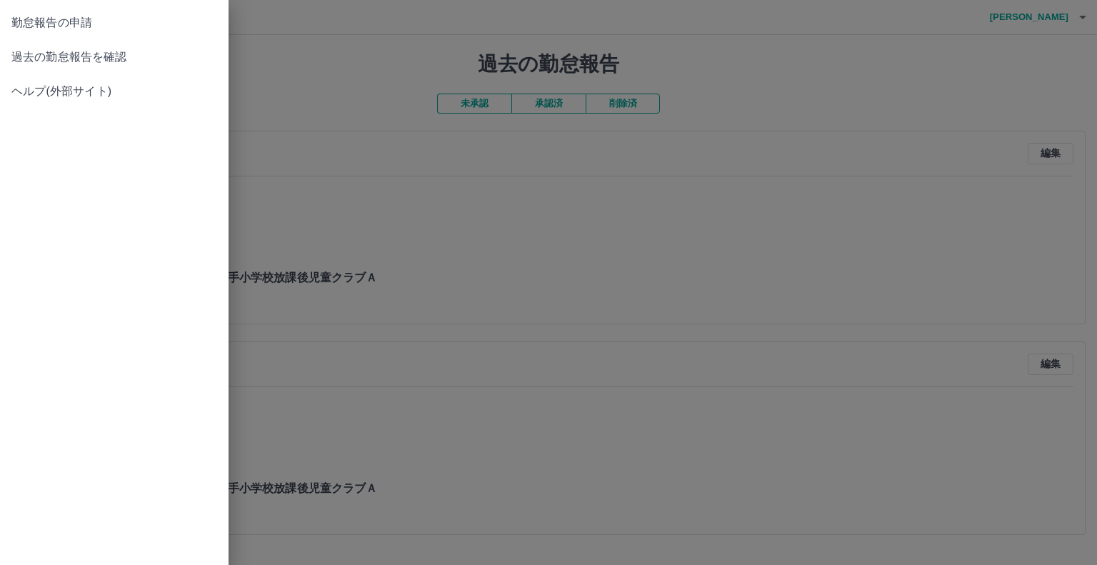
click at [516, 239] on div at bounding box center [548, 282] width 1097 height 565
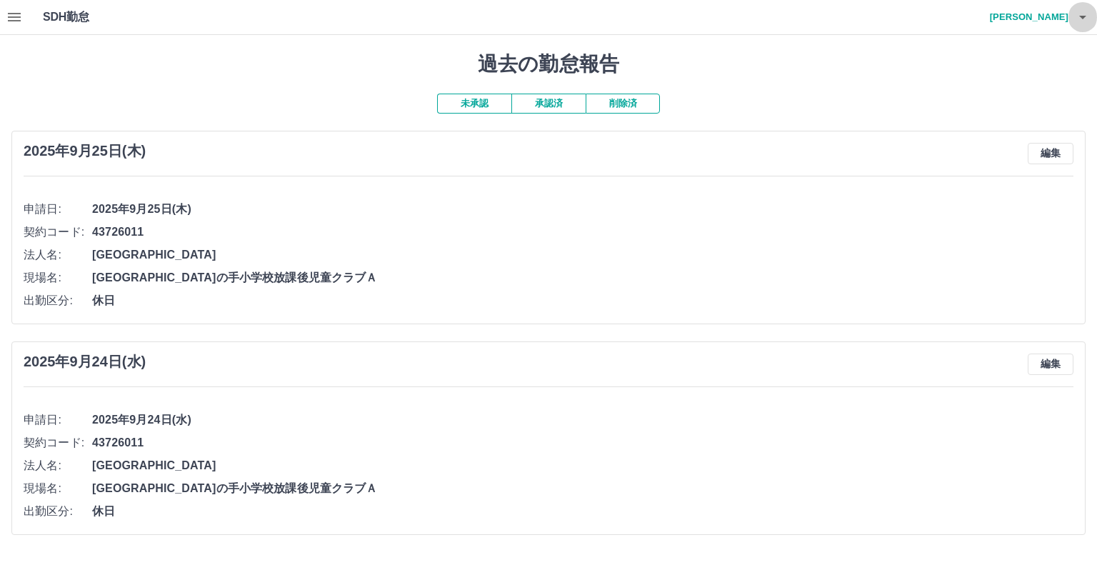
click at [1079, 21] on icon "button" at bounding box center [1082, 17] width 17 height 17
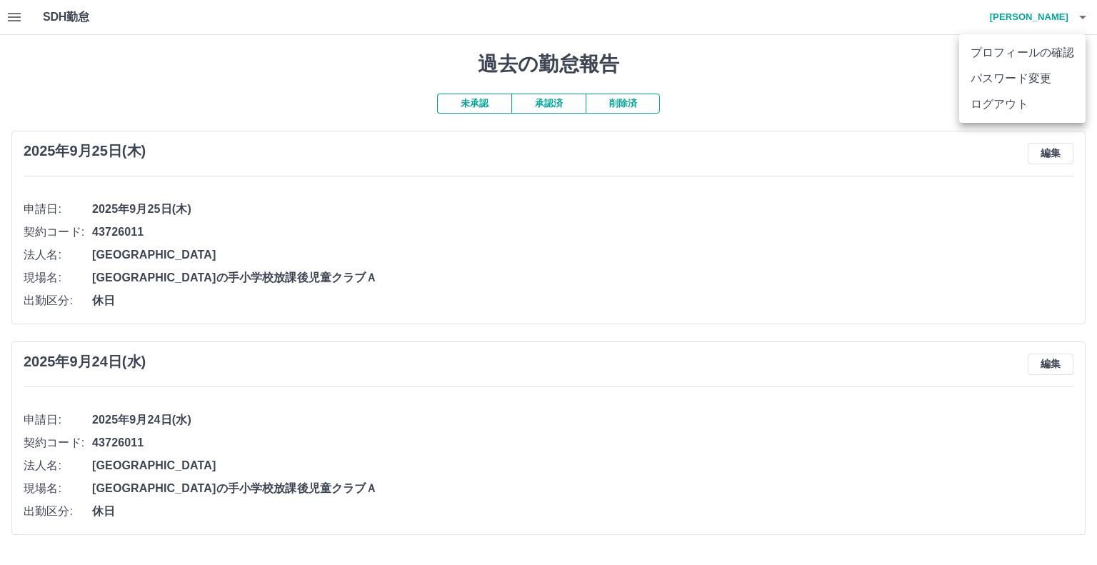
click at [1009, 108] on li "ログアウト" at bounding box center [1022, 104] width 126 height 26
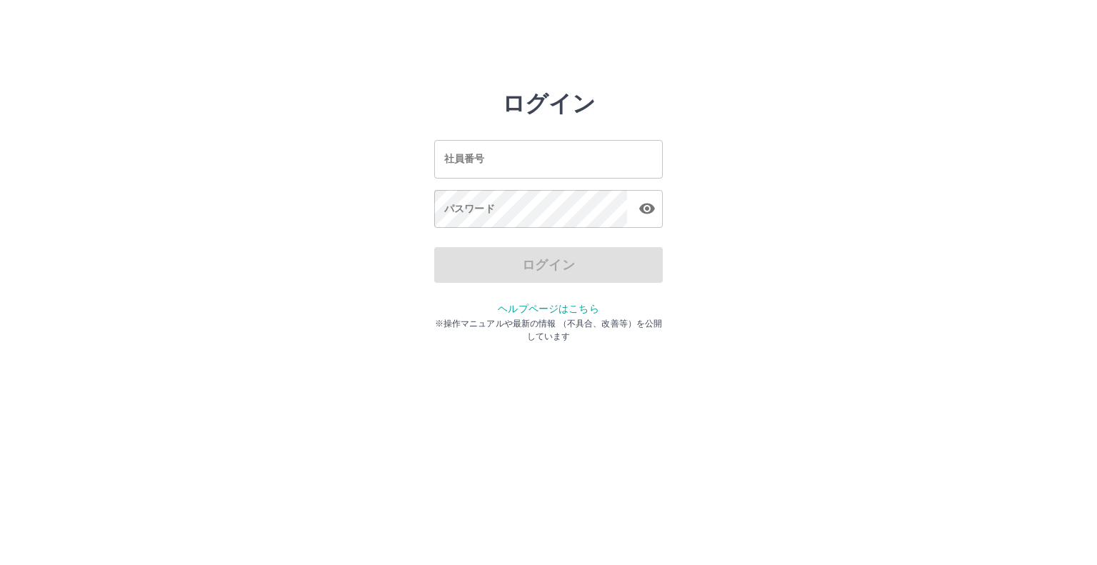
click at [466, 165] on input "社員番号" at bounding box center [548, 159] width 229 height 38
type input "*******"
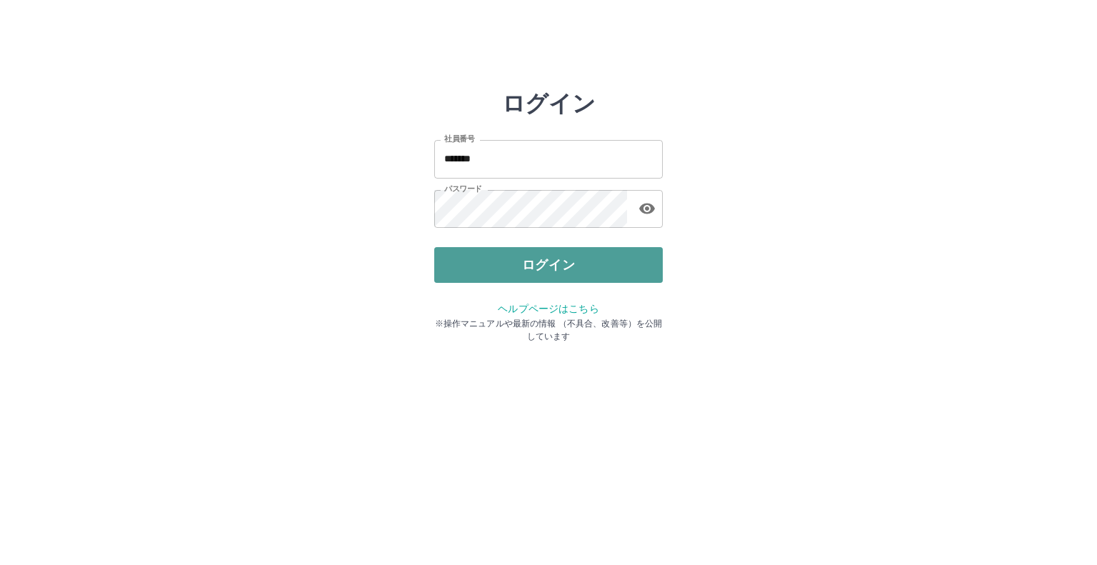
click at [525, 264] on button "ログイン" at bounding box center [548, 265] width 229 height 36
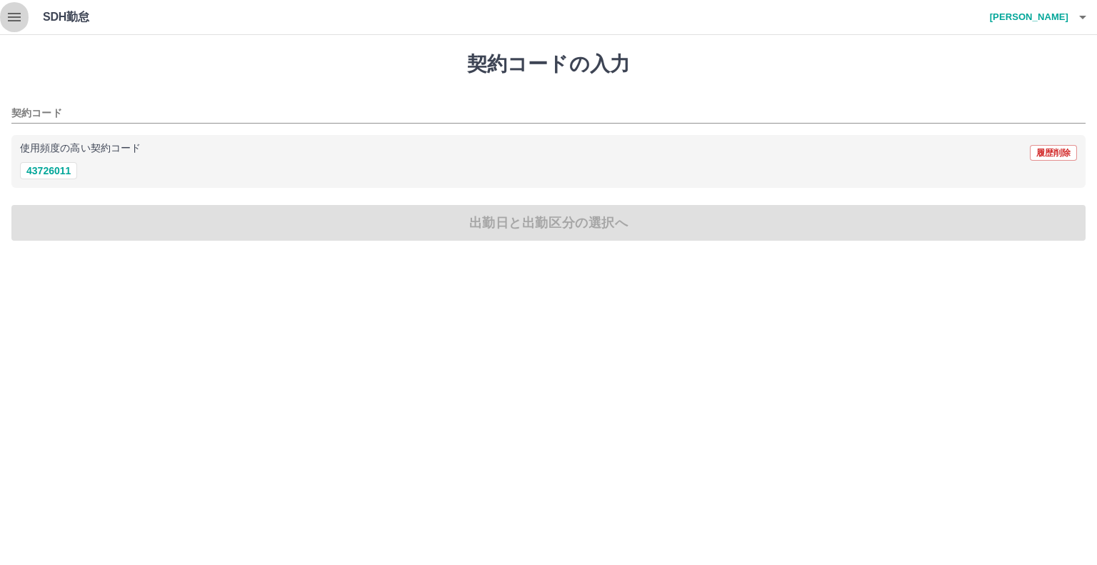
click at [9, 11] on icon "button" at bounding box center [14, 17] width 17 height 17
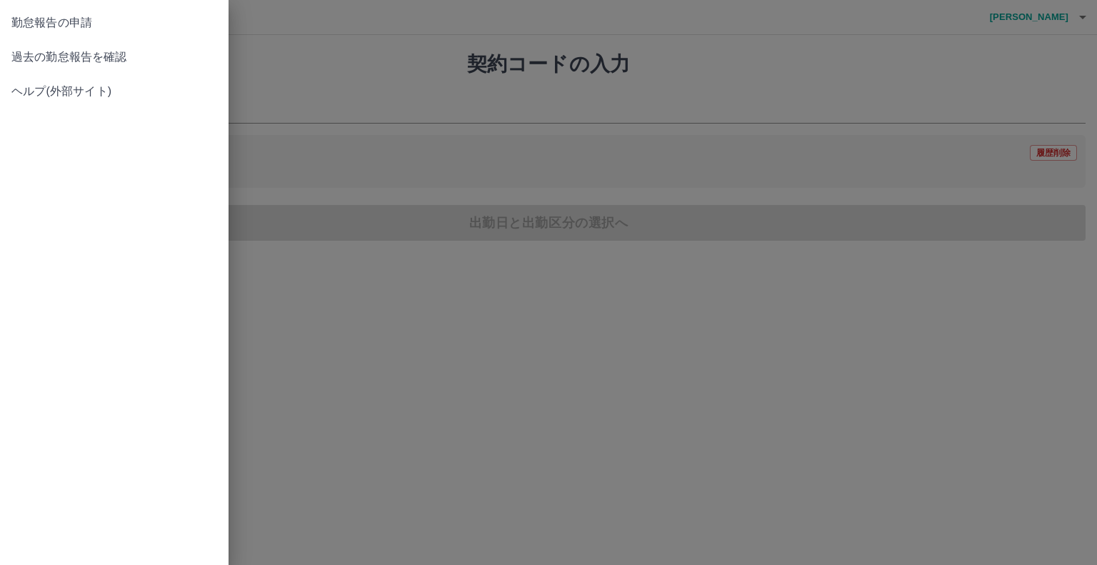
click at [37, 57] on span "過去の勤怠報告を確認" at bounding box center [114, 57] width 206 height 17
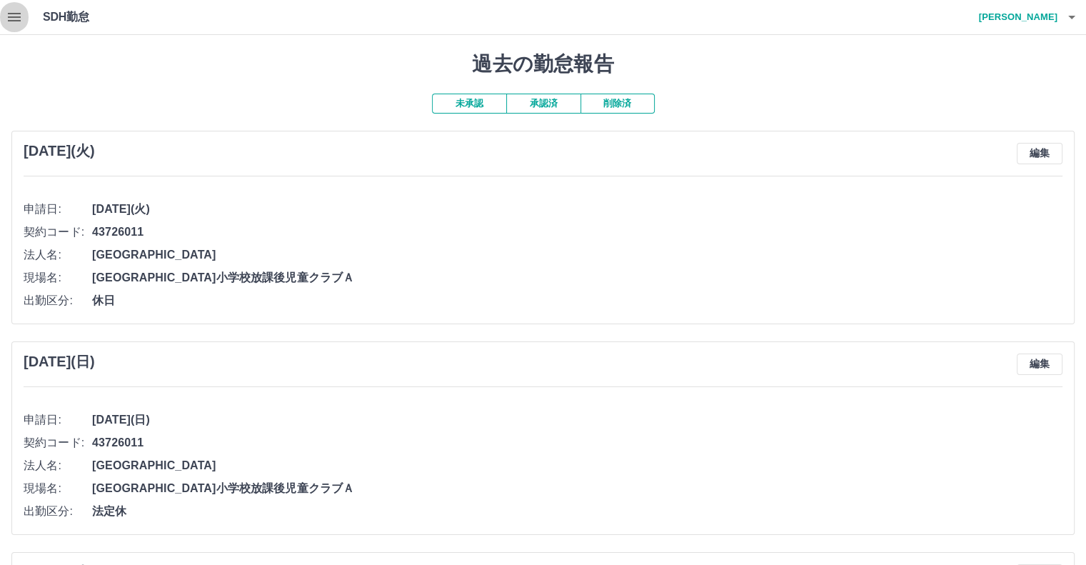
click at [11, 16] on icon "button" at bounding box center [14, 17] width 13 height 9
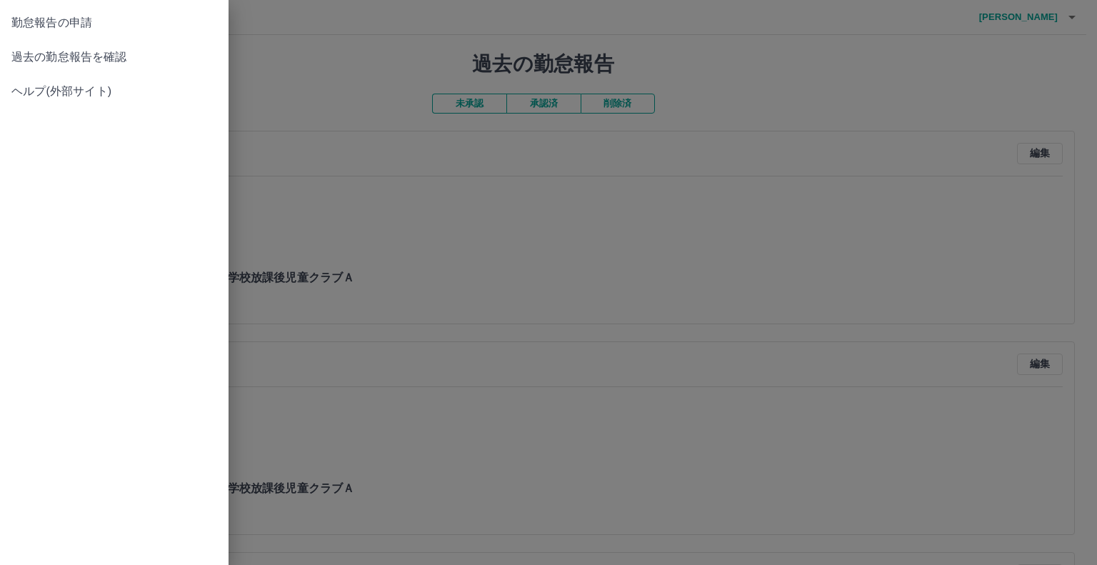
click at [23, 27] on span "勤怠報告の申請" at bounding box center [114, 22] width 206 height 17
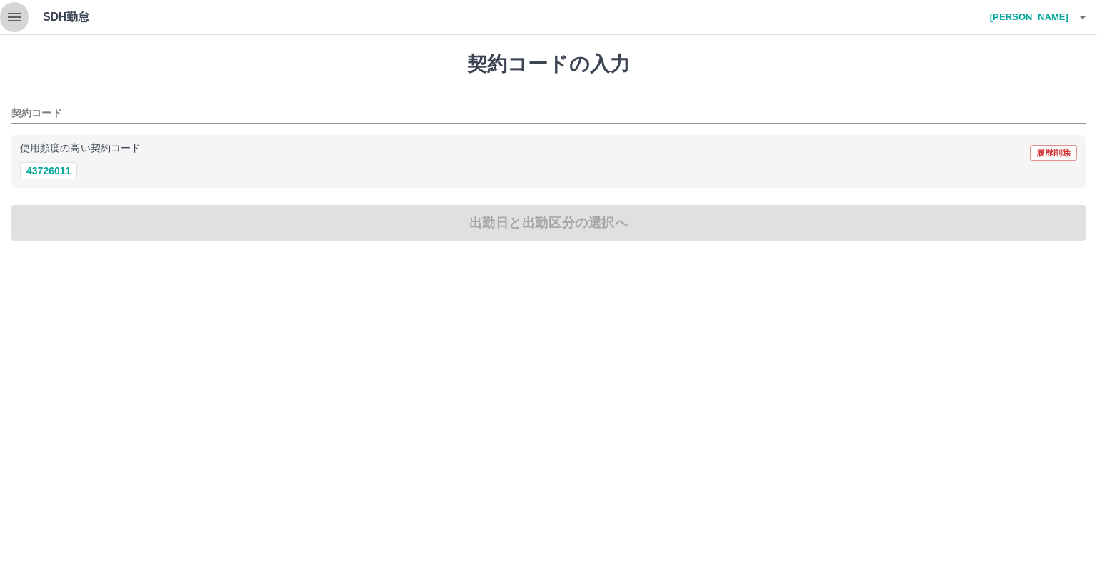
click at [20, 14] on icon "button" at bounding box center [14, 17] width 13 height 9
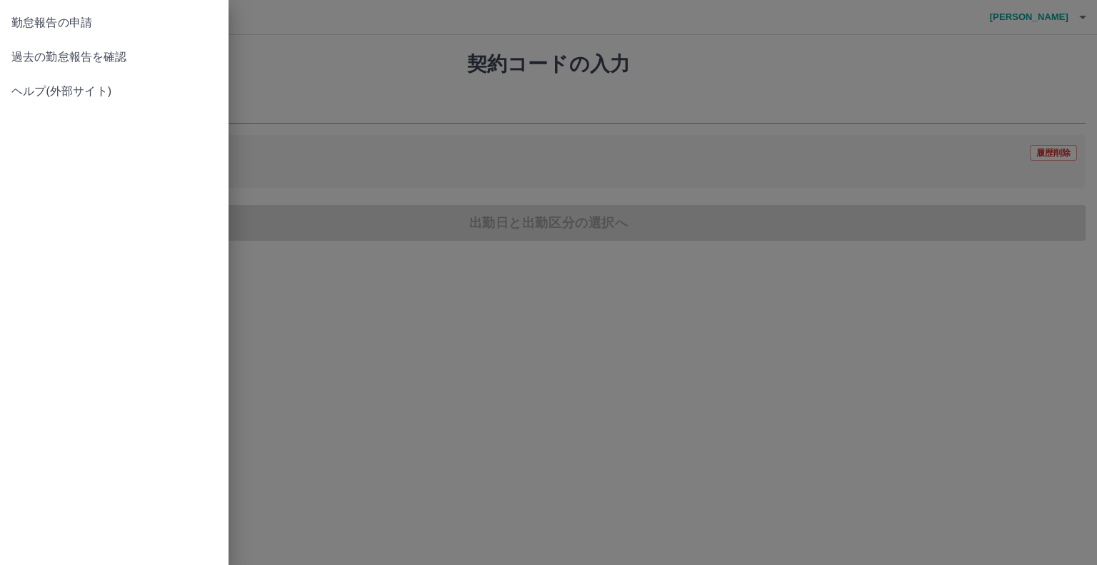
click at [78, 56] on span "過去の勤怠報告を確認" at bounding box center [114, 57] width 206 height 17
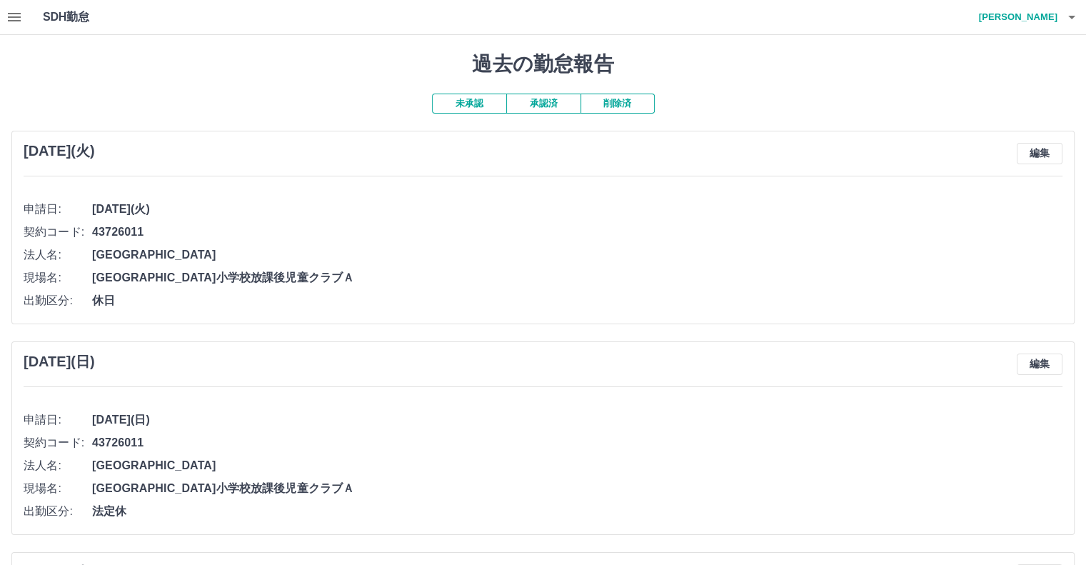
click at [546, 102] on button "承認済" at bounding box center [543, 104] width 74 height 20
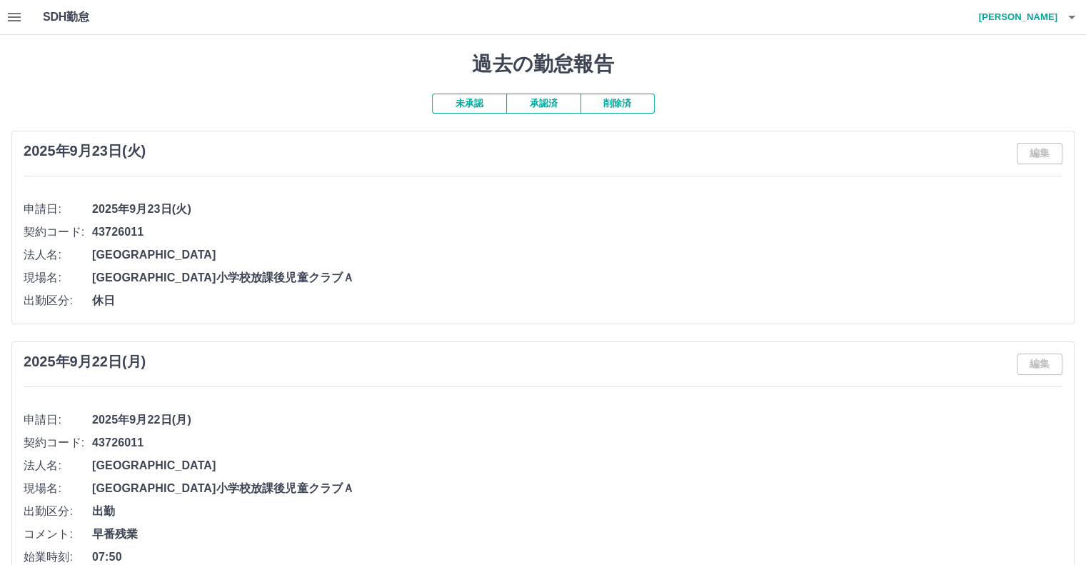
click at [553, 109] on button "承認済" at bounding box center [543, 104] width 74 height 20
click at [471, 103] on button "未承認" at bounding box center [469, 104] width 74 height 20
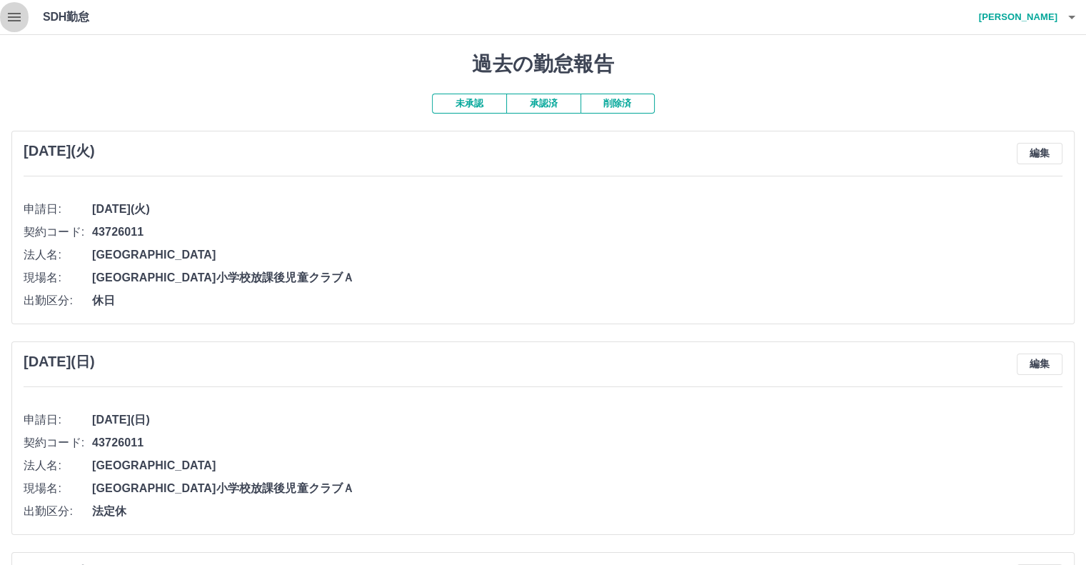
click at [14, 17] on icon "button" at bounding box center [14, 17] width 13 height 9
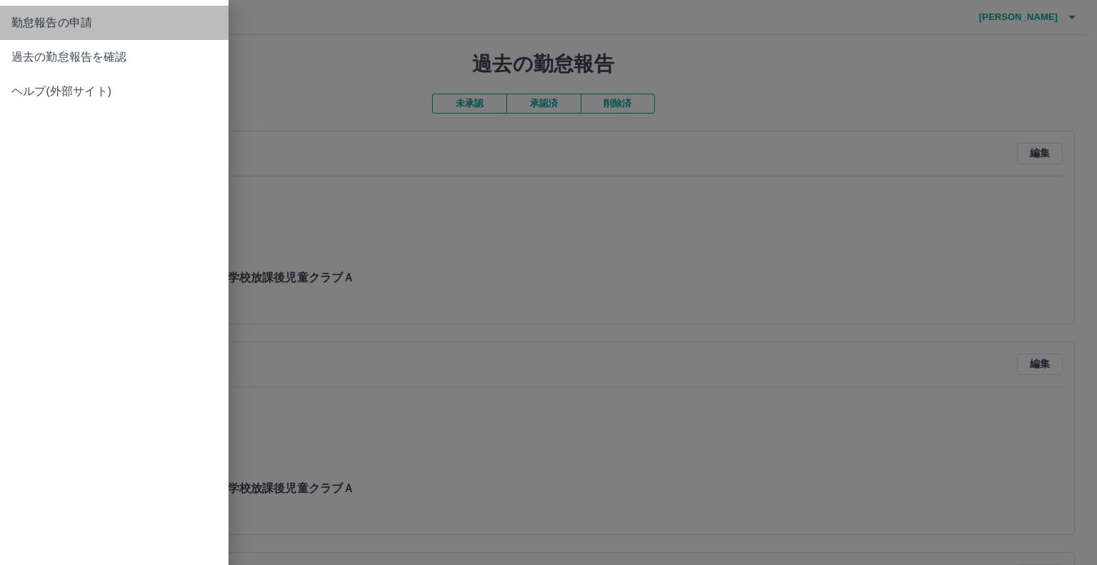
click at [19, 22] on span "勤怠報告の申請" at bounding box center [114, 22] width 206 height 17
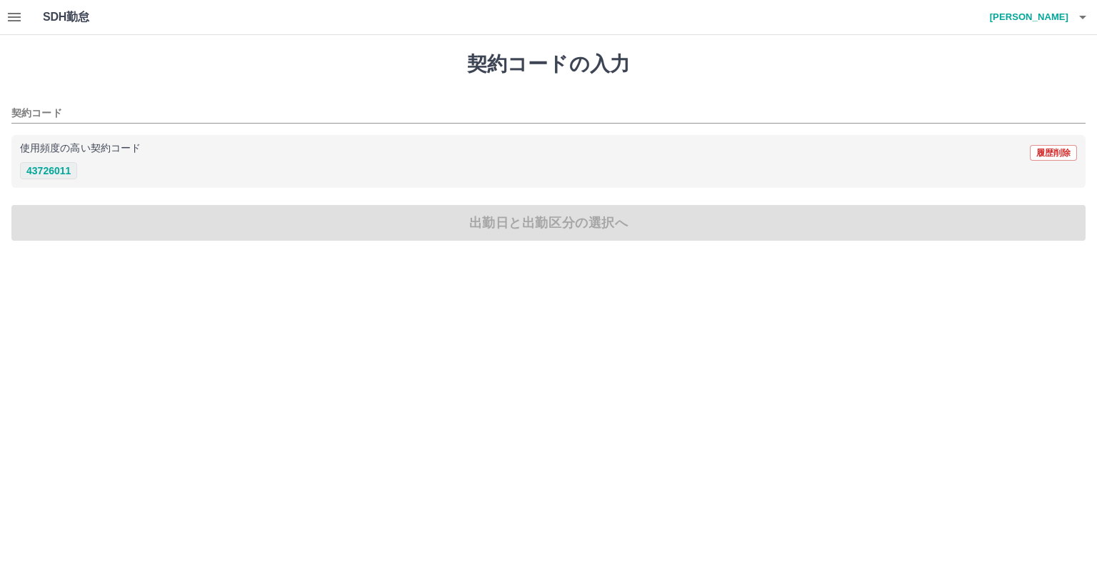
click at [34, 170] on button "43726011" at bounding box center [48, 170] width 57 height 17
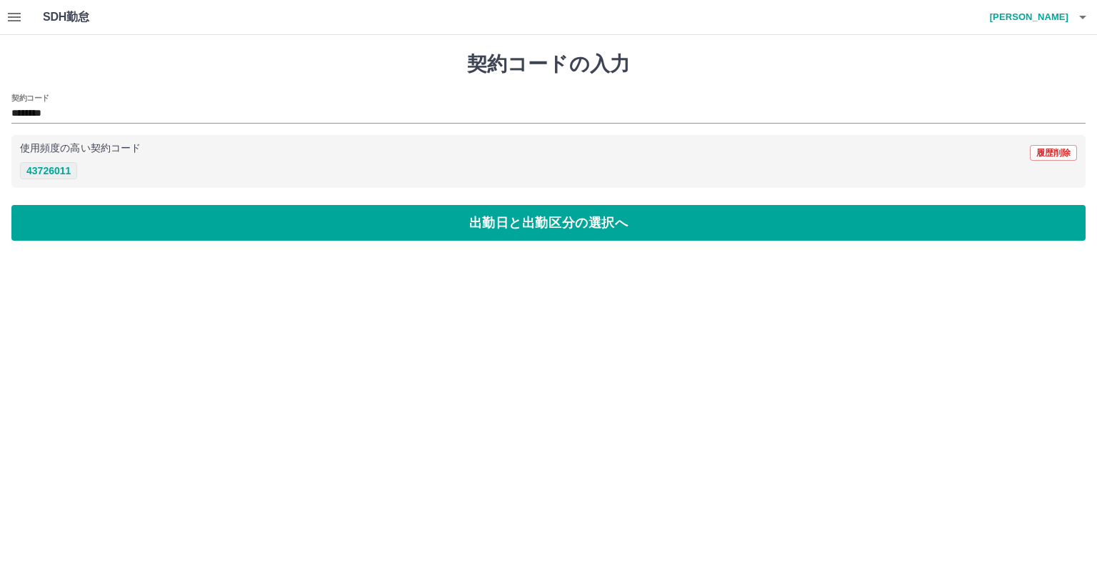
type input "********"
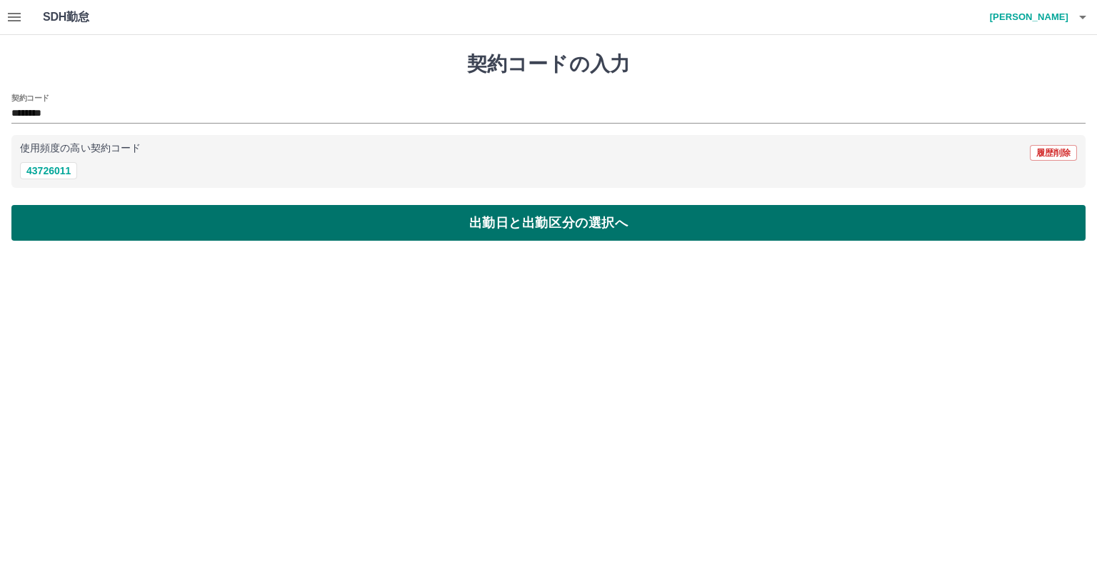
click at [72, 224] on button "出勤日と出勤区分の選択へ" at bounding box center [548, 223] width 1074 height 36
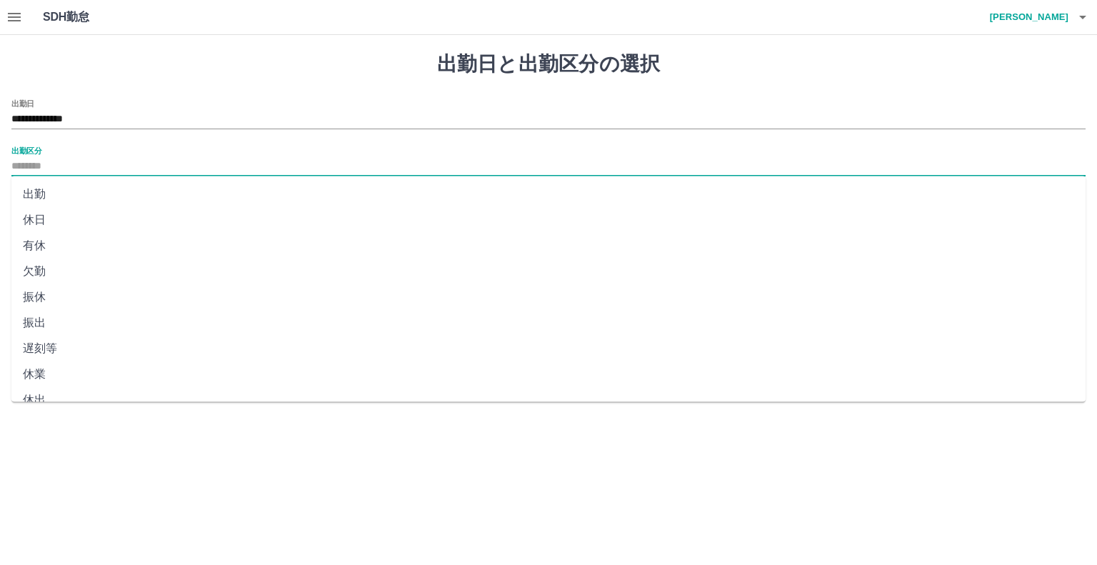
click at [39, 164] on input "出勤区分" at bounding box center [548, 167] width 1074 height 18
click at [100, 119] on input "**********" at bounding box center [548, 120] width 1074 height 18
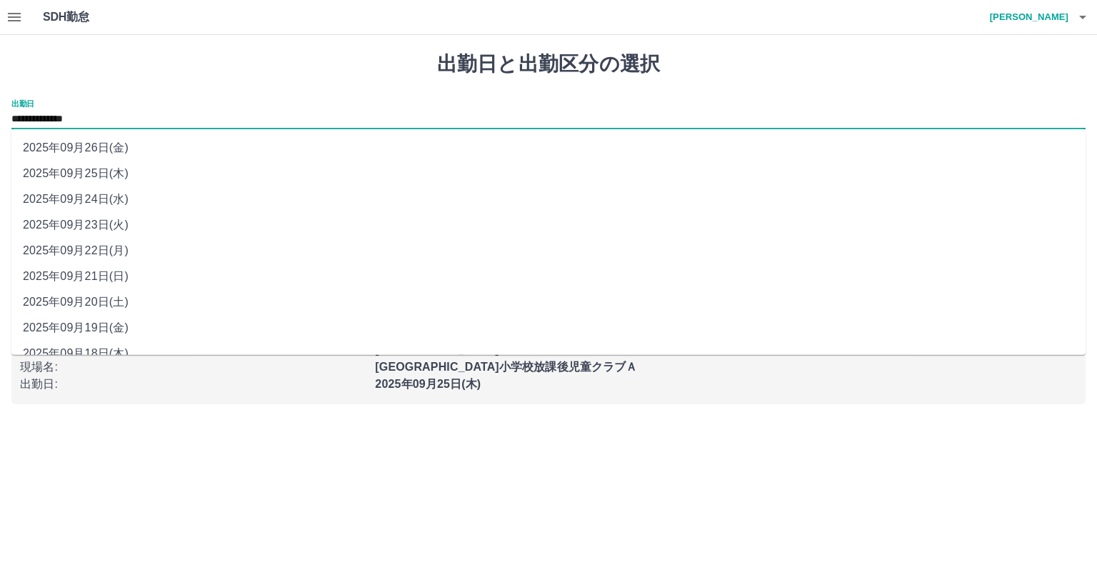
click at [100, 196] on li "2025年09月24日(水)" at bounding box center [548, 199] width 1074 height 26
type input "**********"
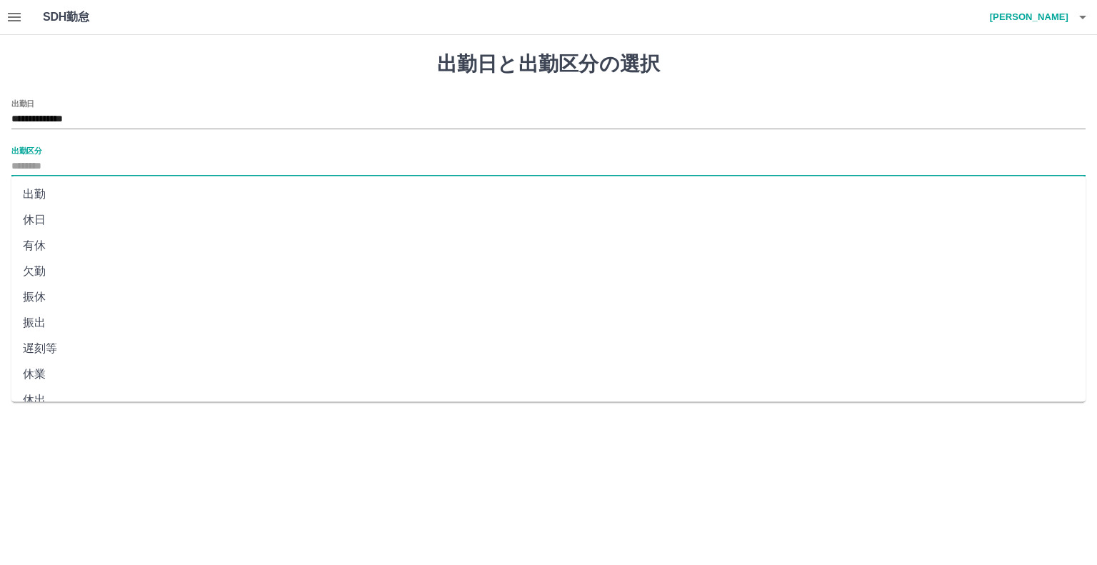
click at [31, 164] on input "出勤区分" at bounding box center [548, 167] width 1074 height 18
click at [31, 246] on li "有休" at bounding box center [548, 246] width 1074 height 26
type input "**"
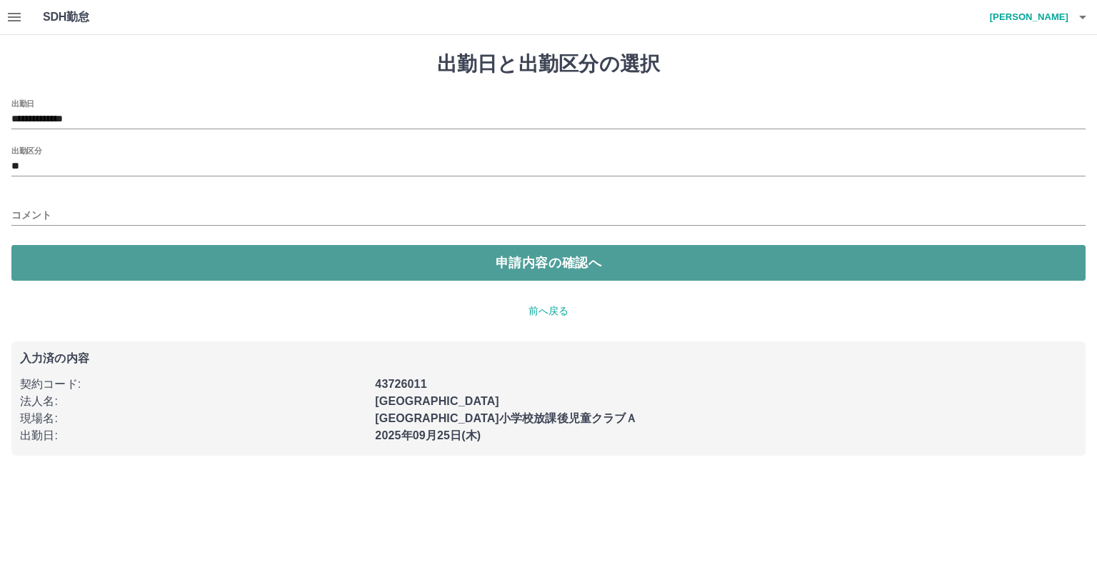
click at [284, 256] on button "申請内容の確認へ" at bounding box center [548, 263] width 1074 height 36
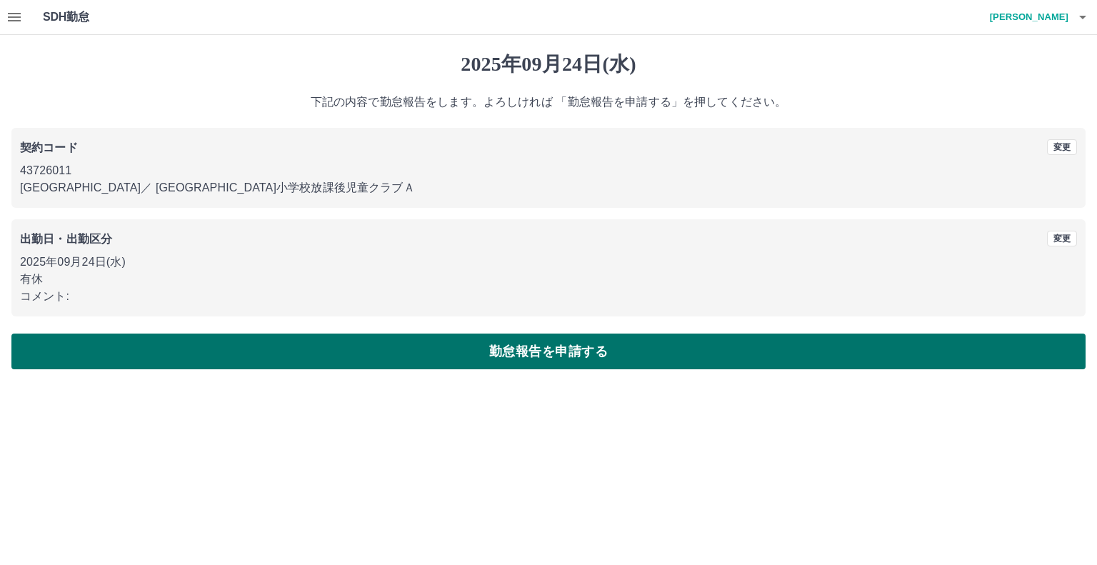
click at [476, 349] on button "勤怠報告を申請する" at bounding box center [548, 352] width 1074 height 36
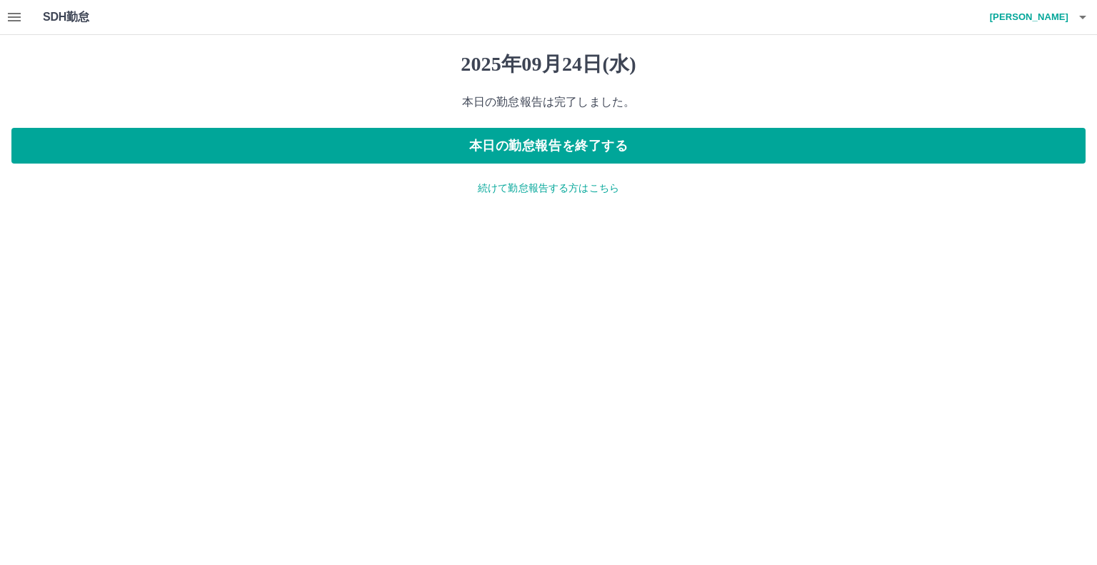
click at [553, 183] on p "続けて勤怠報告する方はこちら" at bounding box center [548, 188] width 1074 height 15
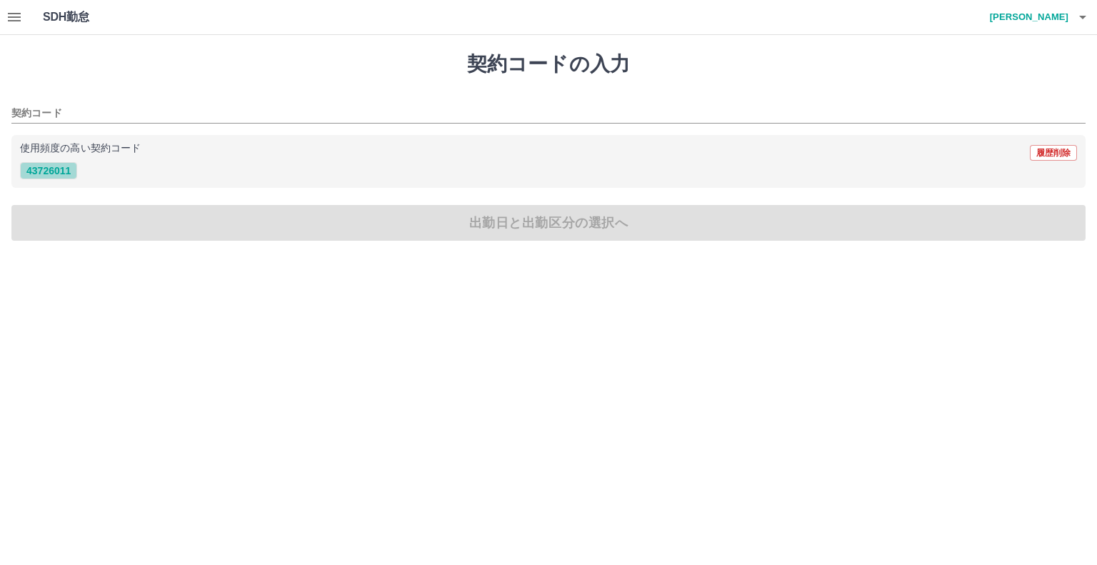
click at [45, 167] on button "43726011" at bounding box center [48, 170] width 57 height 17
type input "********"
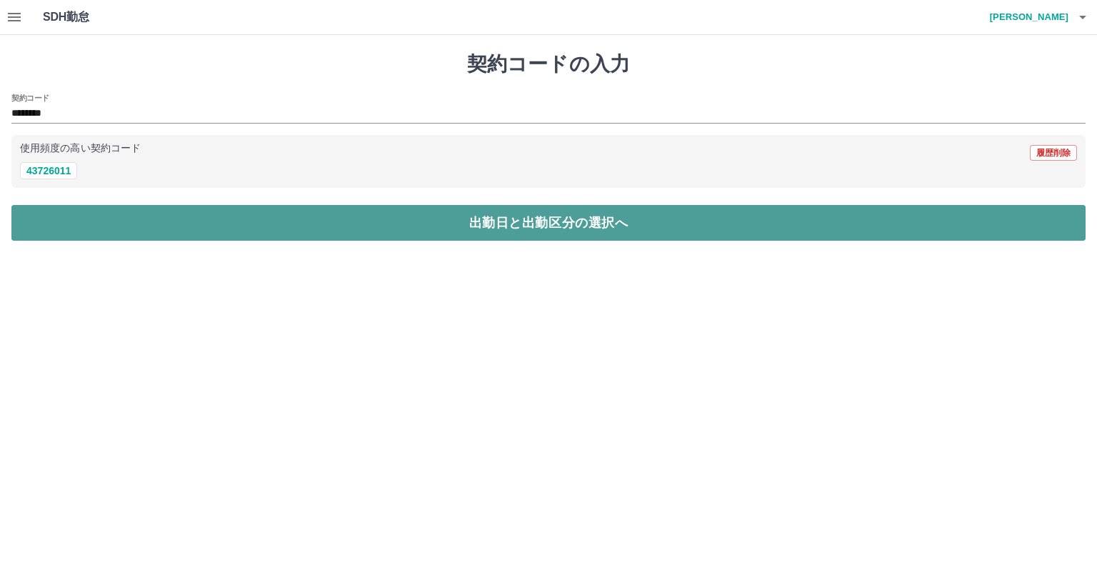
click at [49, 226] on button "出勤日と出勤区分の選択へ" at bounding box center [548, 223] width 1074 height 36
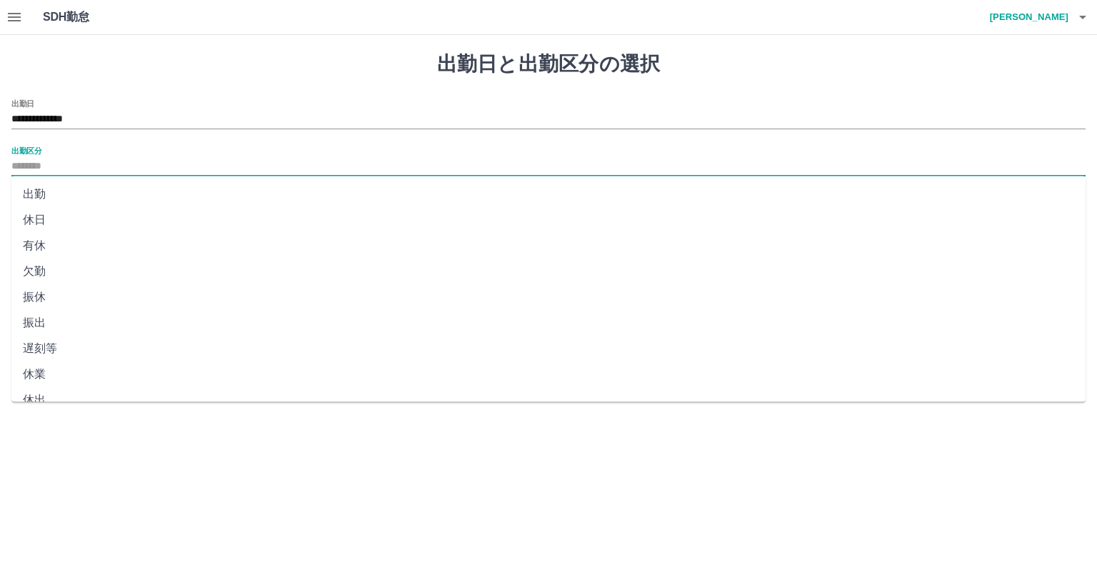
click at [34, 169] on input "出勤区分" at bounding box center [548, 167] width 1074 height 18
click at [41, 249] on li "有休" at bounding box center [548, 246] width 1074 height 26
type input "**"
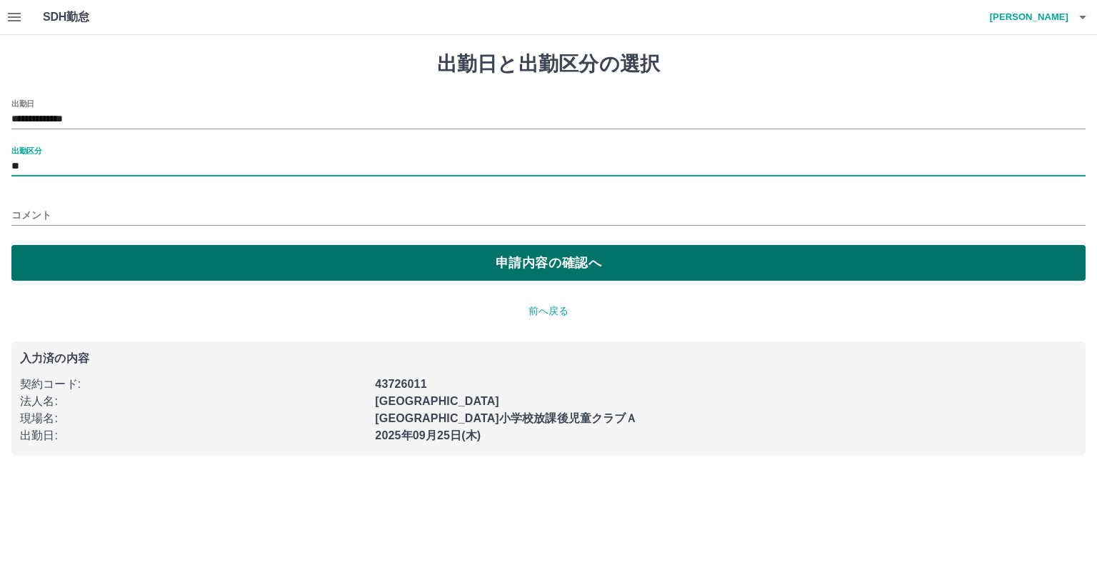
click at [104, 253] on button "申請内容の確認へ" at bounding box center [548, 263] width 1074 height 36
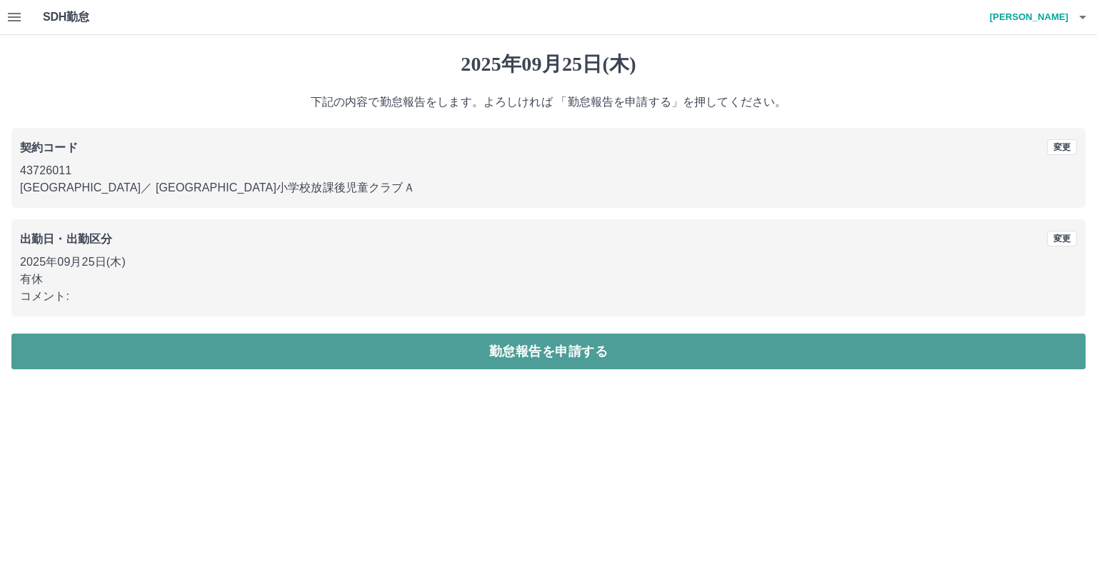
click at [508, 351] on button "勤怠報告を申請する" at bounding box center [548, 352] width 1074 height 36
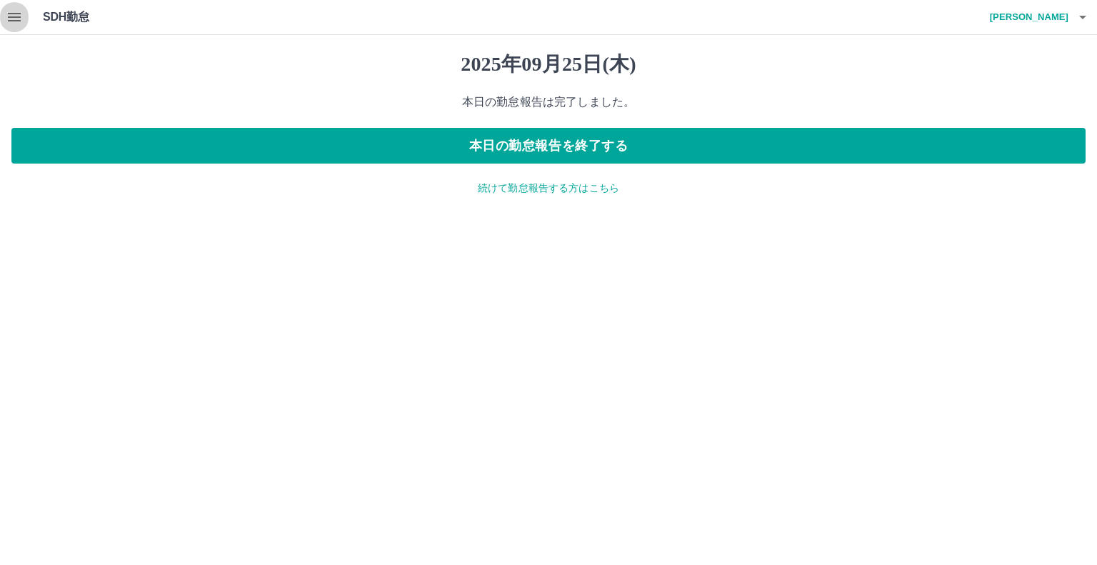
click at [14, 19] on icon "button" at bounding box center [14, 17] width 17 height 17
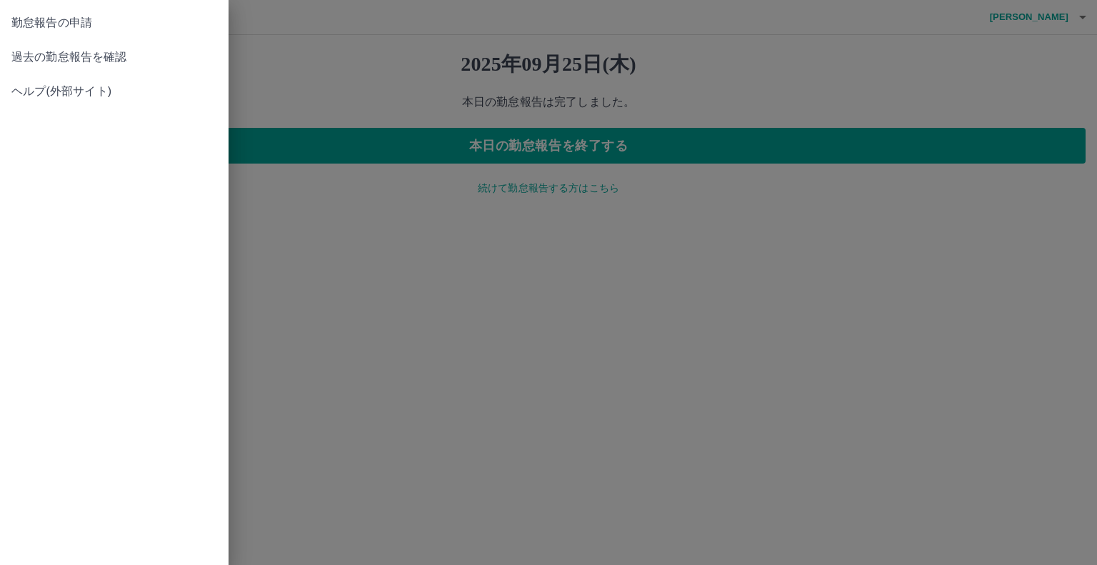
click at [36, 54] on span "過去の勤怠報告を確認" at bounding box center [114, 57] width 206 height 17
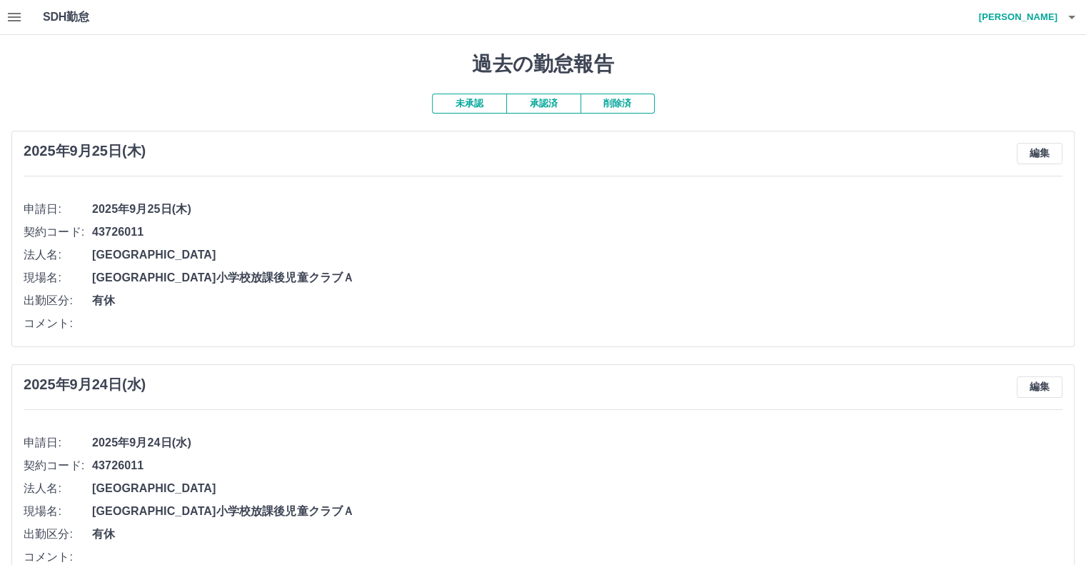
click at [539, 107] on button "承認済" at bounding box center [543, 104] width 74 height 20
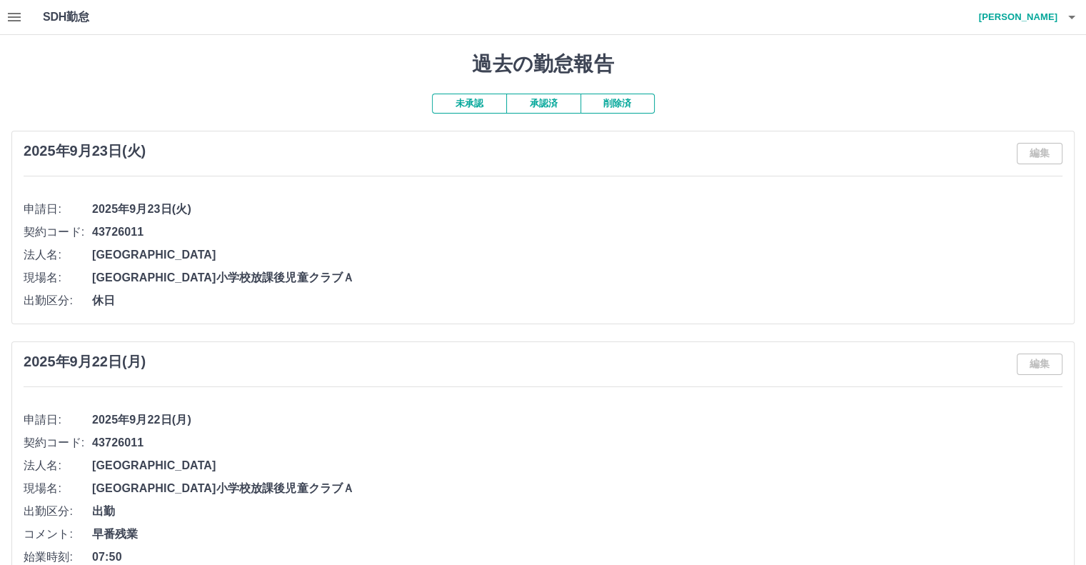
click at [19, 22] on icon "button" at bounding box center [14, 17] width 17 height 17
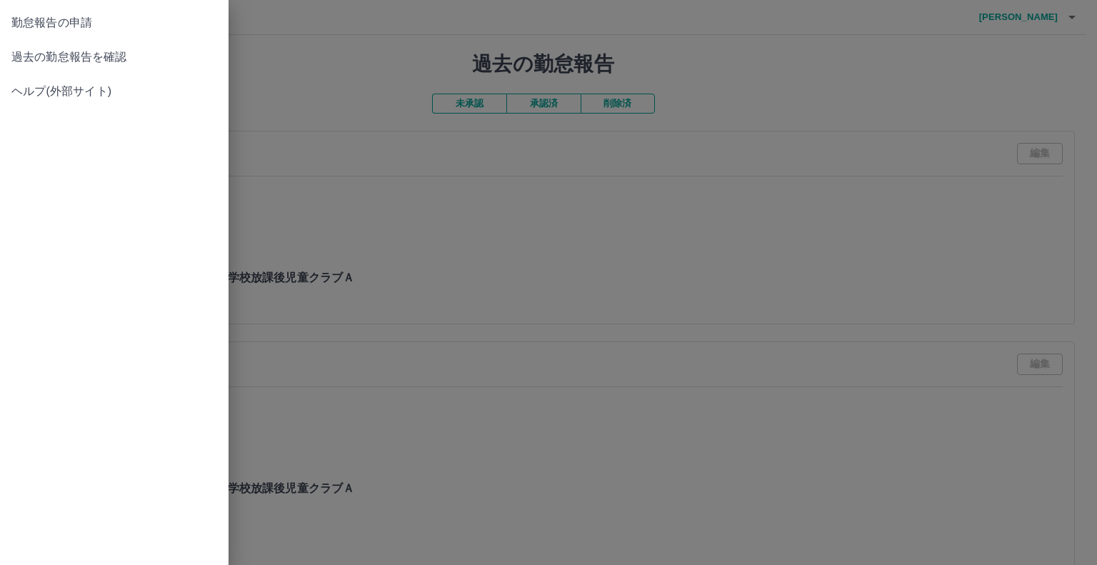
drag, startPoint x: 160, startPoint y: 155, endPoint x: 463, endPoint y: 196, distance: 305.6
click at [183, 159] on div "勤怠報告の申請 過去の勤怠報告を確認 ヘルプ(外部サイト)" at bounding box center [114, 282] width 229 height 565
click at [697, 239] on div at bounding box center [548, 282] width 1097 height 565
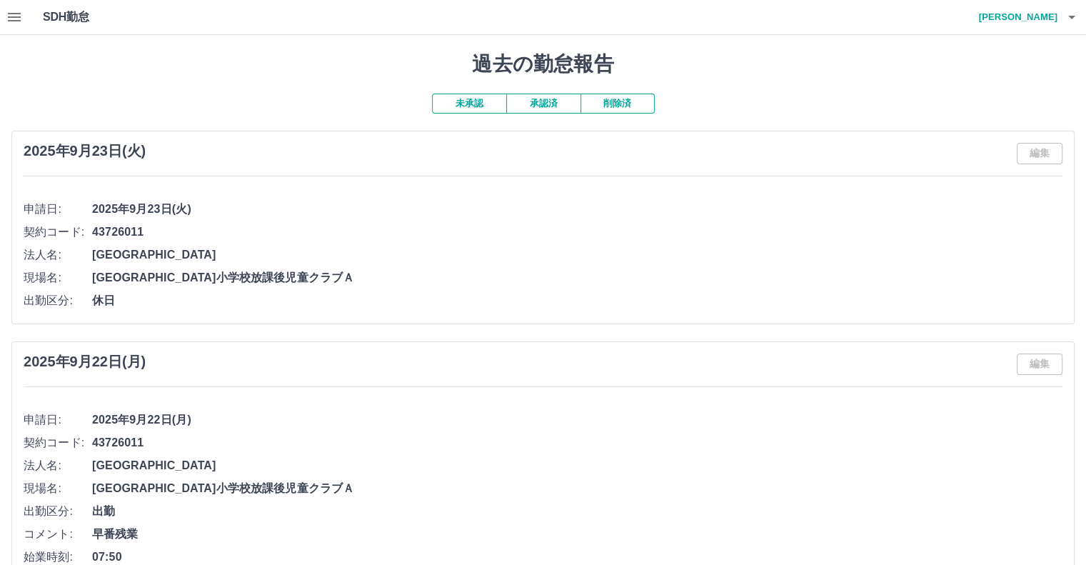
click at [449, 96] on button "未承認" at bounding box center [469, 104] width 74 height 20
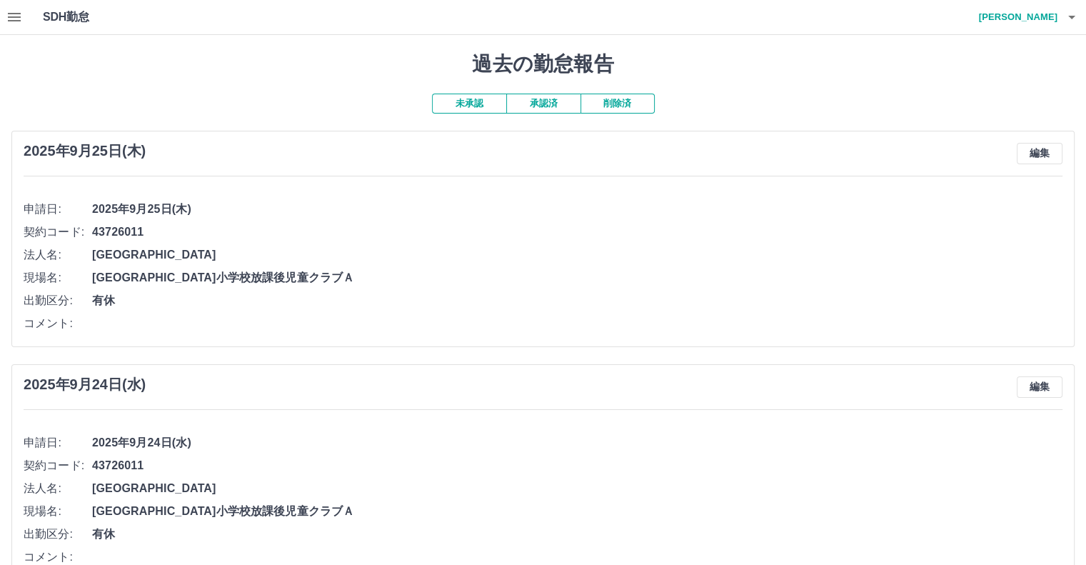
click at [1065, 16] on icon "button" at bounding box center [1072, 17] width 17 height 17
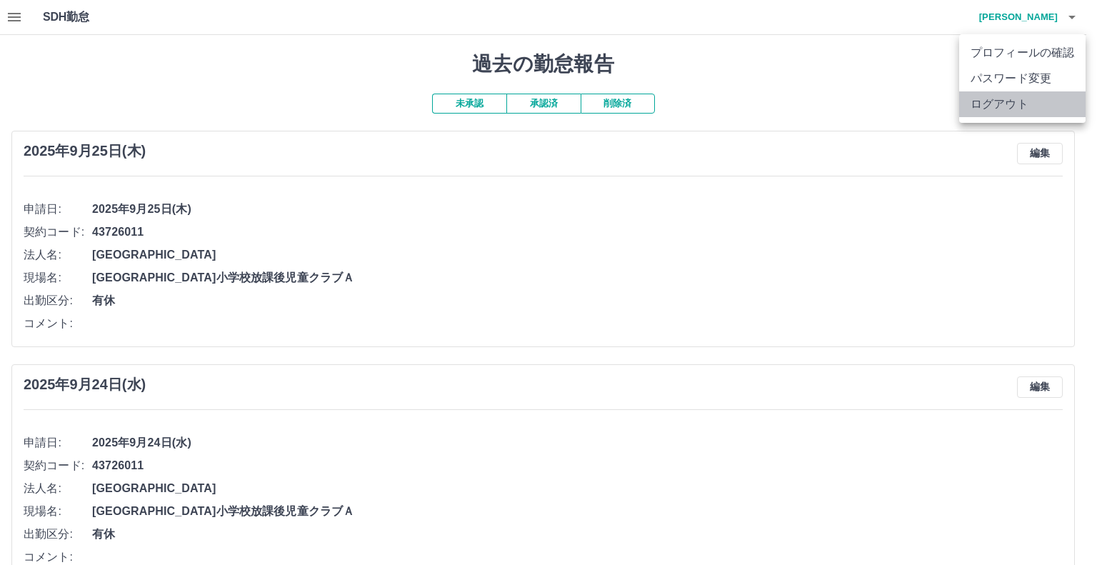
click at [1000, 110] on li "ログアウト" at bounding box center [1022, 104] width 126 height 26
